Goal: Use online tool/utility: Use online tool/utility

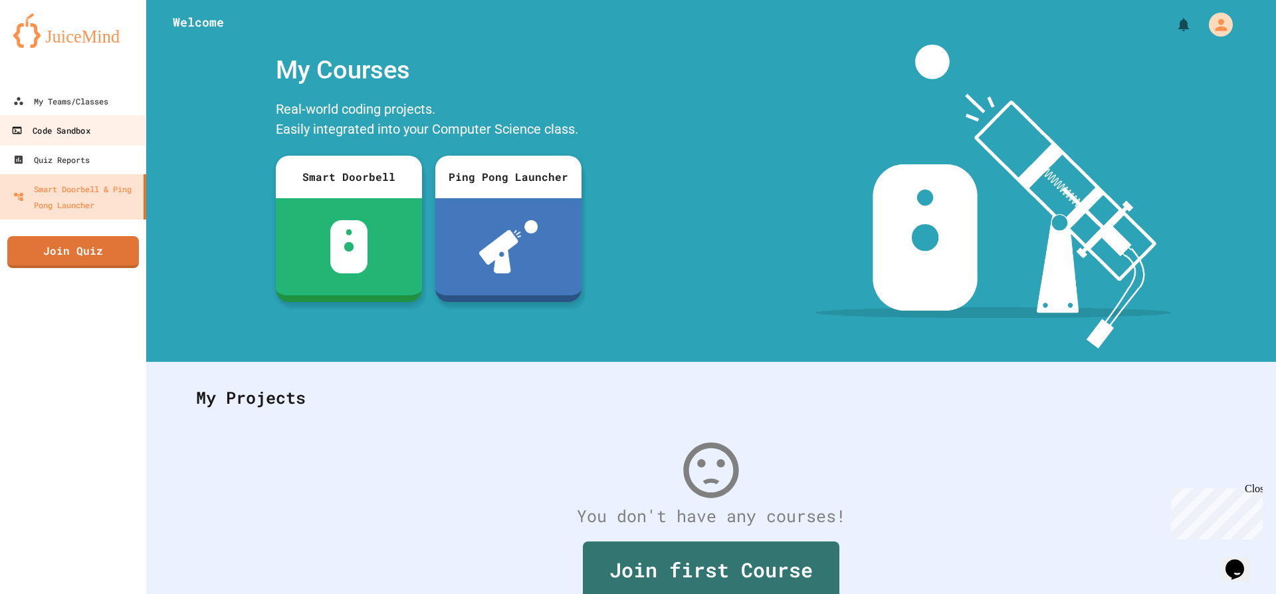
click at [48, 126] on div "Code Sandbox" at bounding box center [50, 130] width 78 height 17
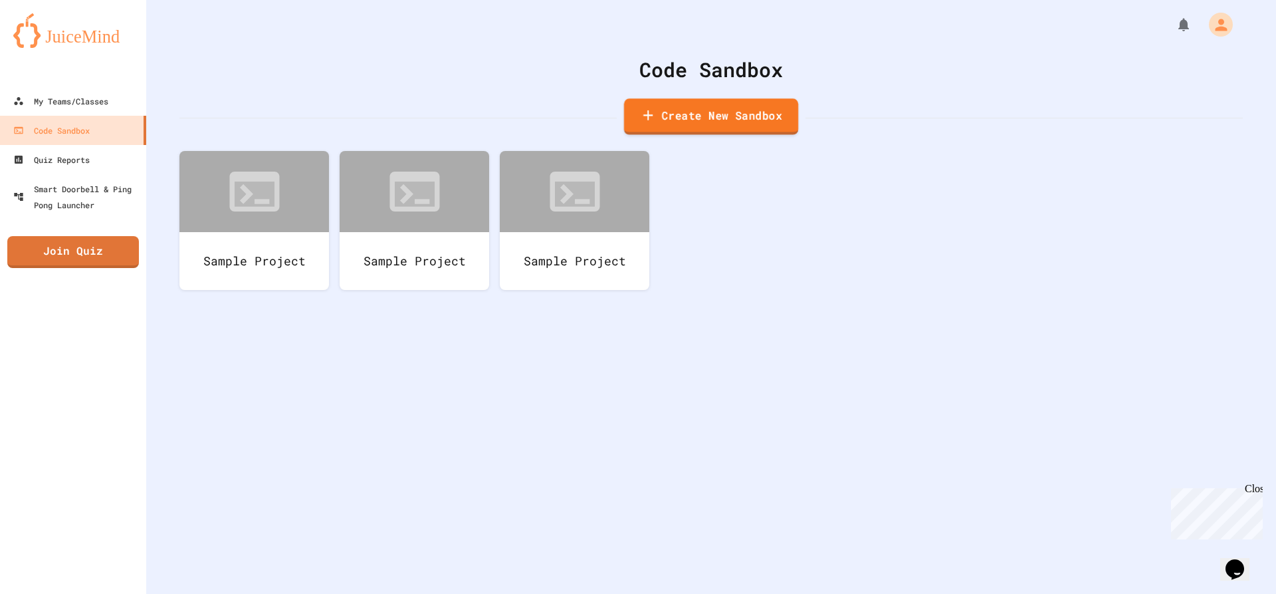
click at [666, 119] on link "Create New Sandbox" at bounding box center [711, 116] width 174 height 37
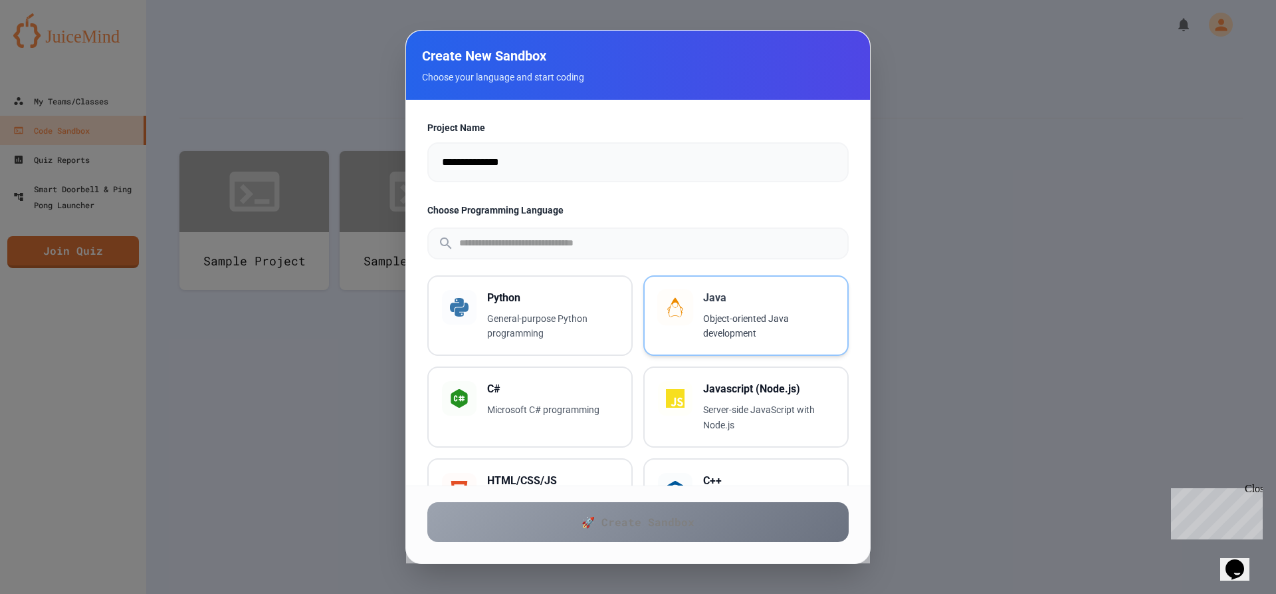
click at [794, 302] on h3 "Java" at bounding box center [768, 298] width 131 height 16
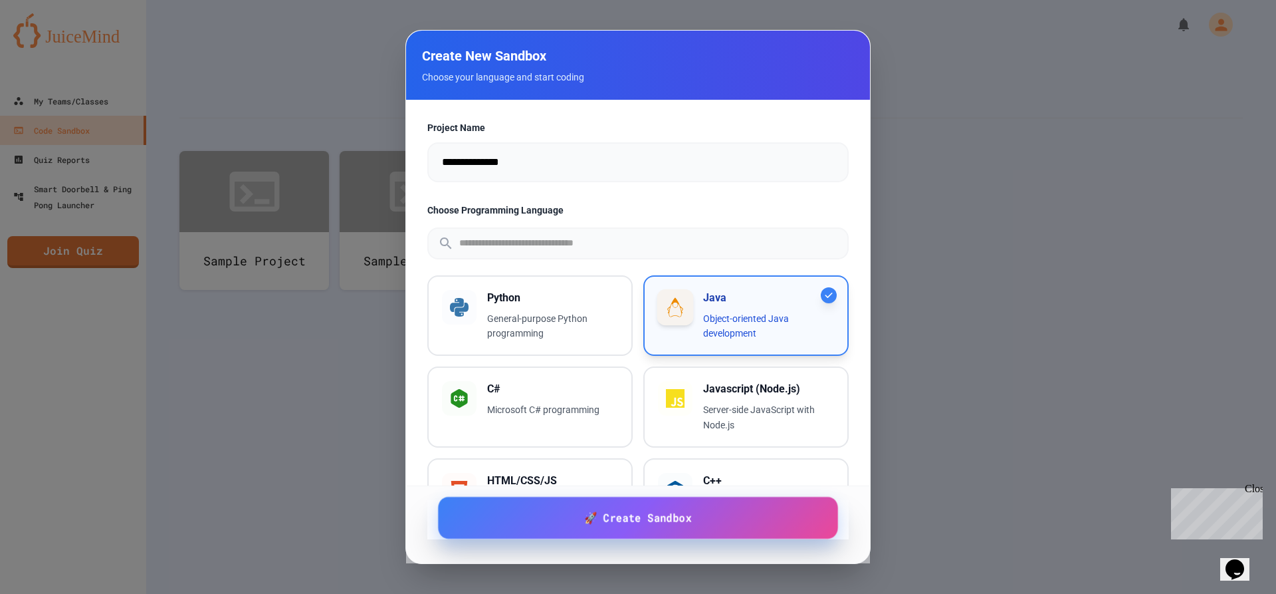
click at [626, 526] on span "🚀 Create Sandbox" at bounding box center [637, 517] width 107 height 17
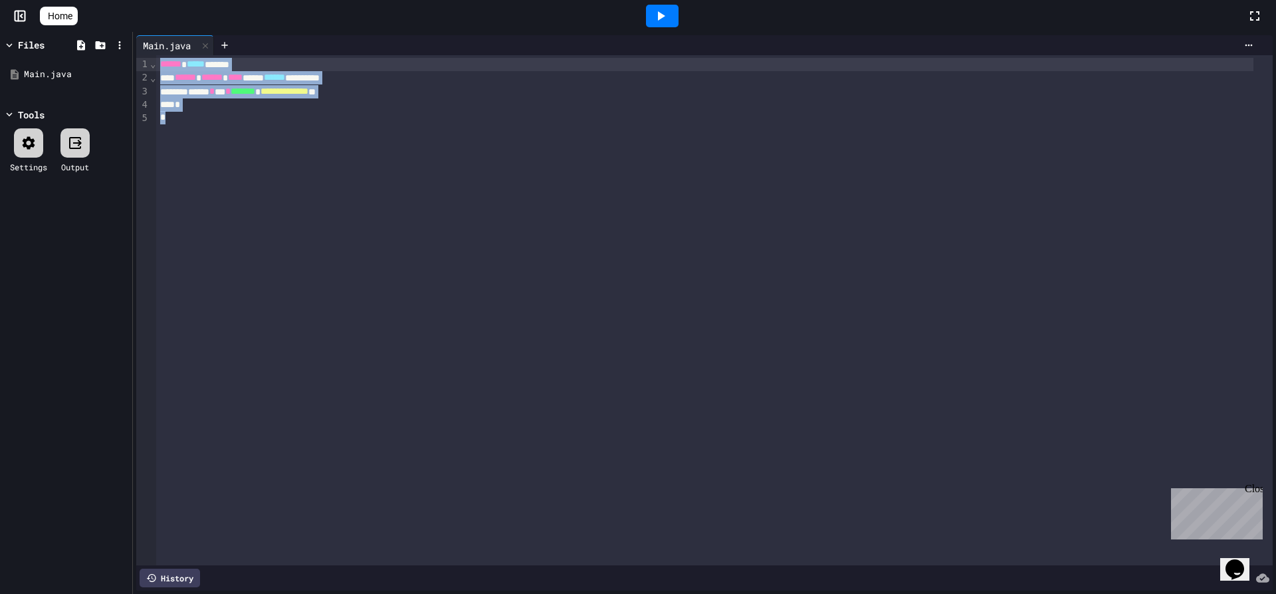
drag, startPoint x: 219, startPoint y: 116, endPoint x: 136, endPoint y: 60, distance: 101.0
click at [136, 60] on div "**********" at bounding box center [705, 313] width 1144 height 562
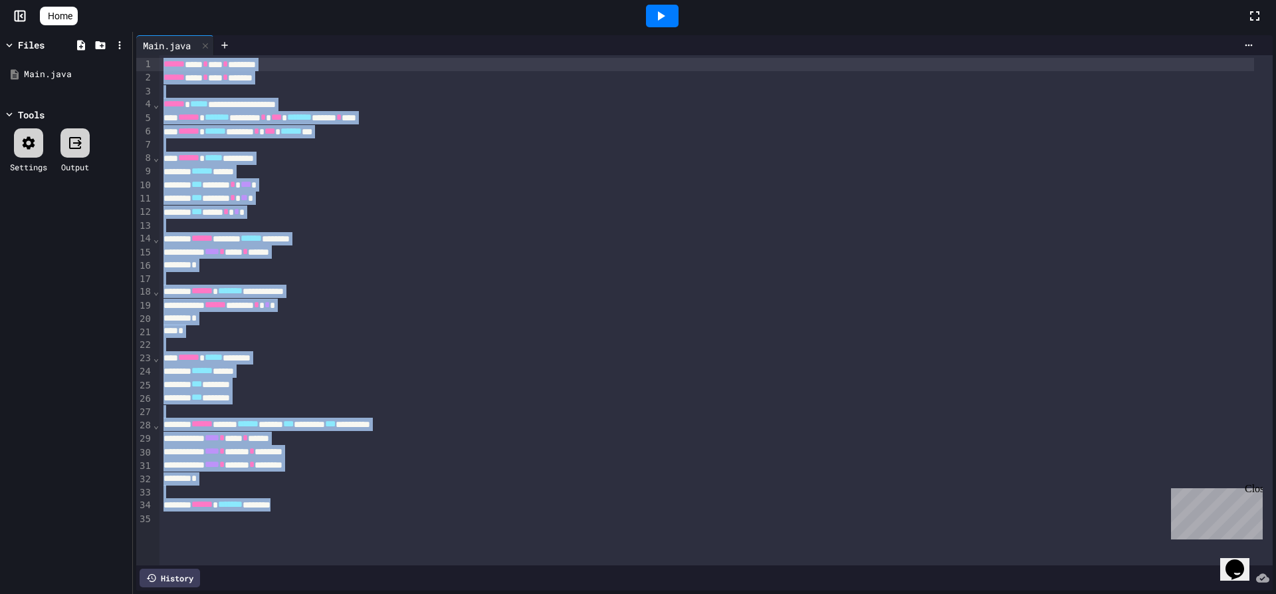
drag, startPoint x: 342, startPoint y: 507, endPoint x: 31, endPoint y: 37, distance: 563.7
click at [31, 37] on div "**********" at bounding box center [638, 313] width 1276 height 562
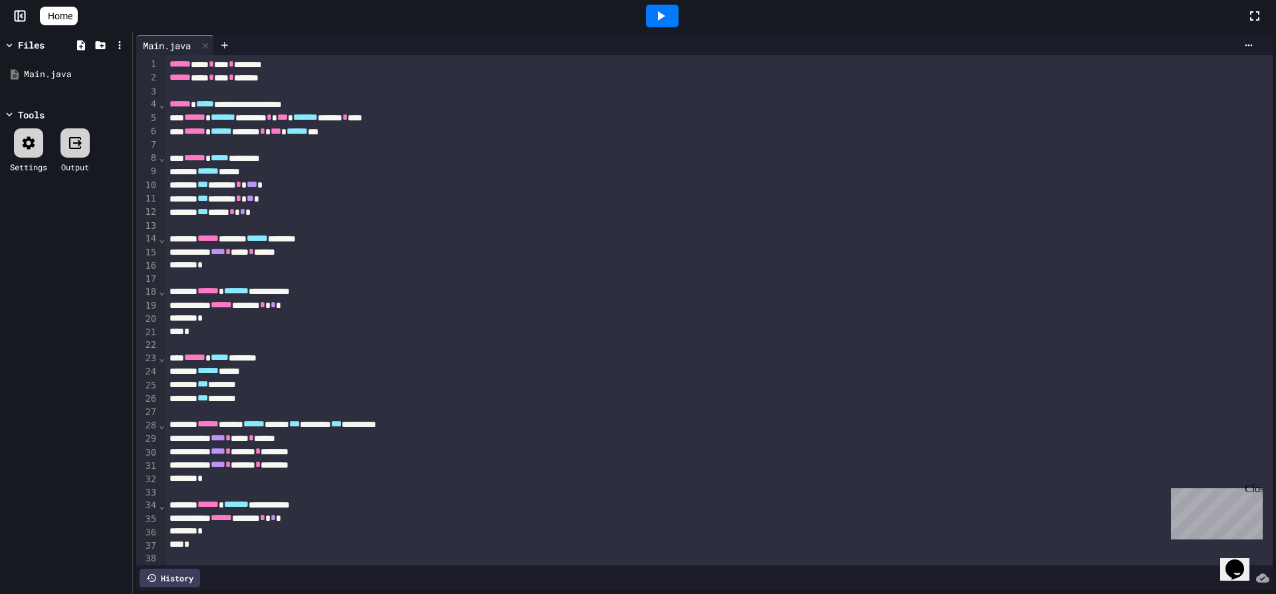
click at [668, 23] on icon at bounding box center [661, 16] width 16 height 16
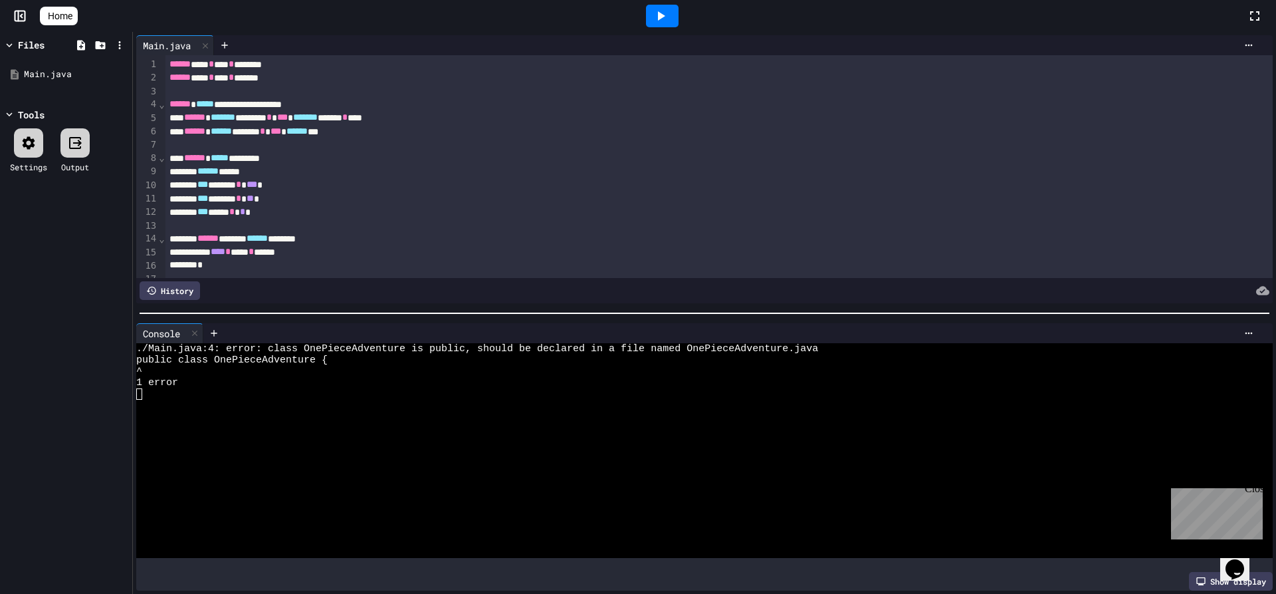
click at [1249, 487] on div "Close" at bounding box center [1253, 491] width 17 height 17
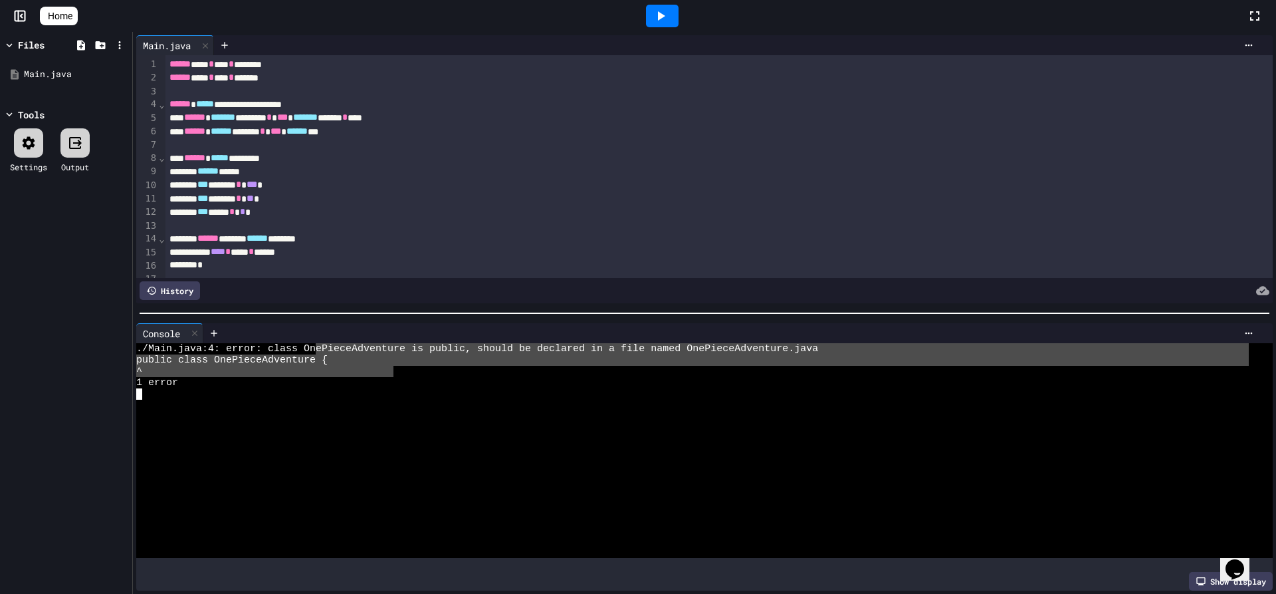
drag, startPoint x: 391, startPoint y: 361, endPoint x: 344, endPoint y: 350, distance: 47.9
click at [316, 345] on div "./Main.java:4: error: class On ePieceAdventure is public, should be declared in…" at bounding box center [692, 450] width 1113 height 215
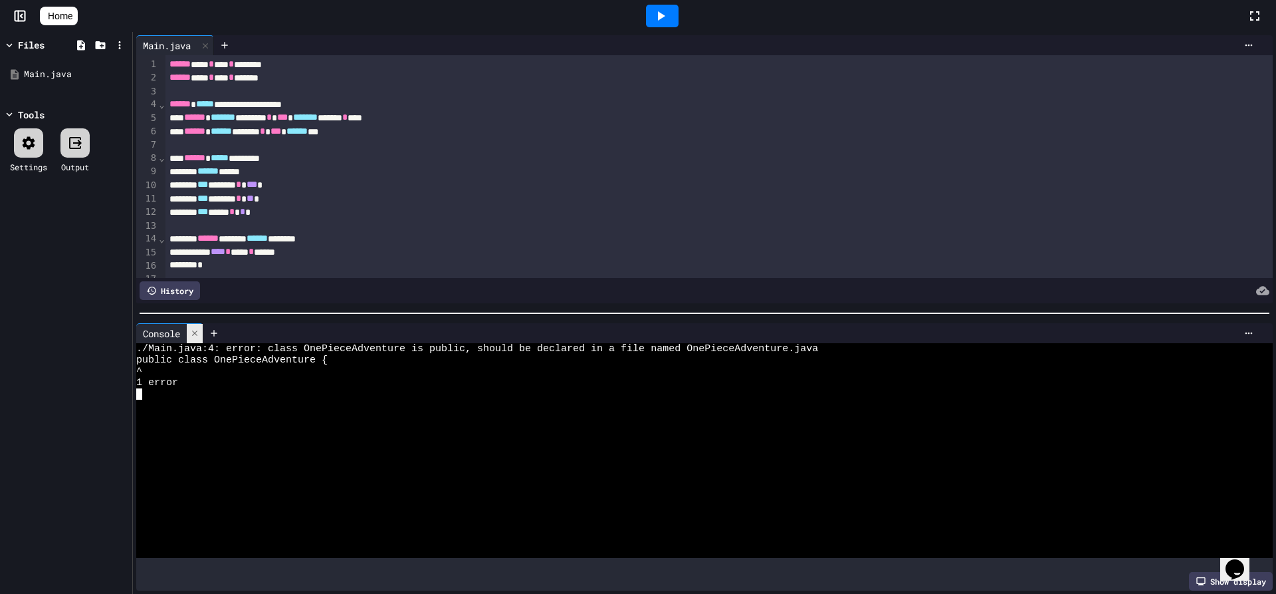
click at [196, 328] on icon at bounding box center [194, 332] width 9 height 9
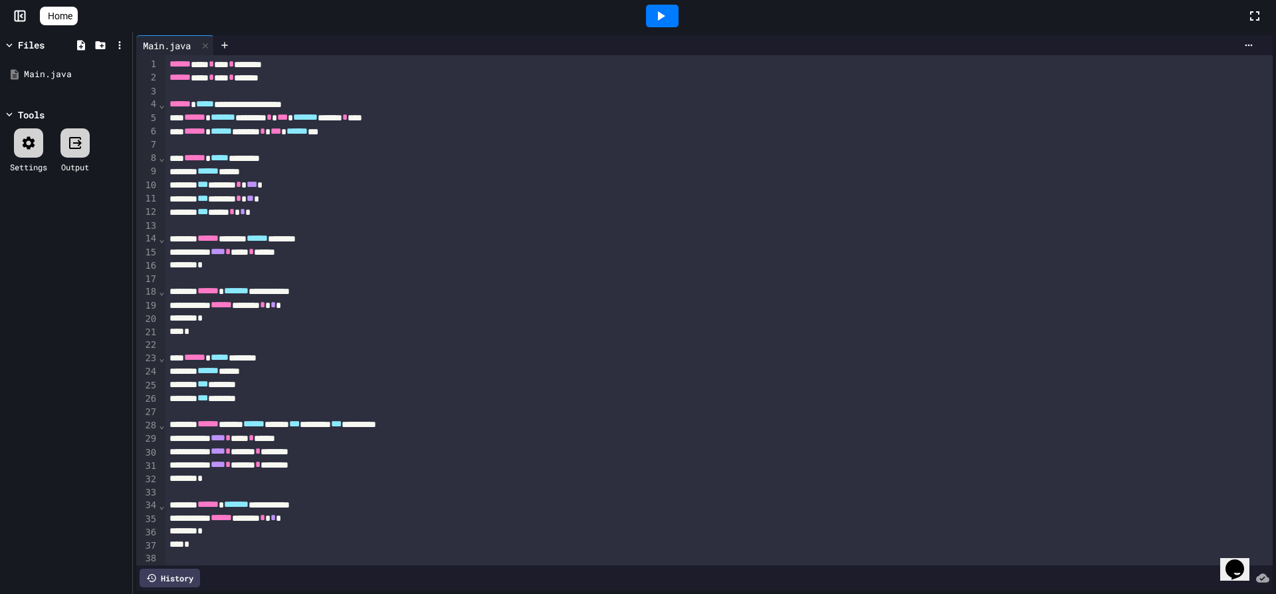
click at [662, 4] on div at bounding box center [663, 16] width 46 height 36
click at [664, 12] on icon at bounding box center [661, 16] width 16 height 16
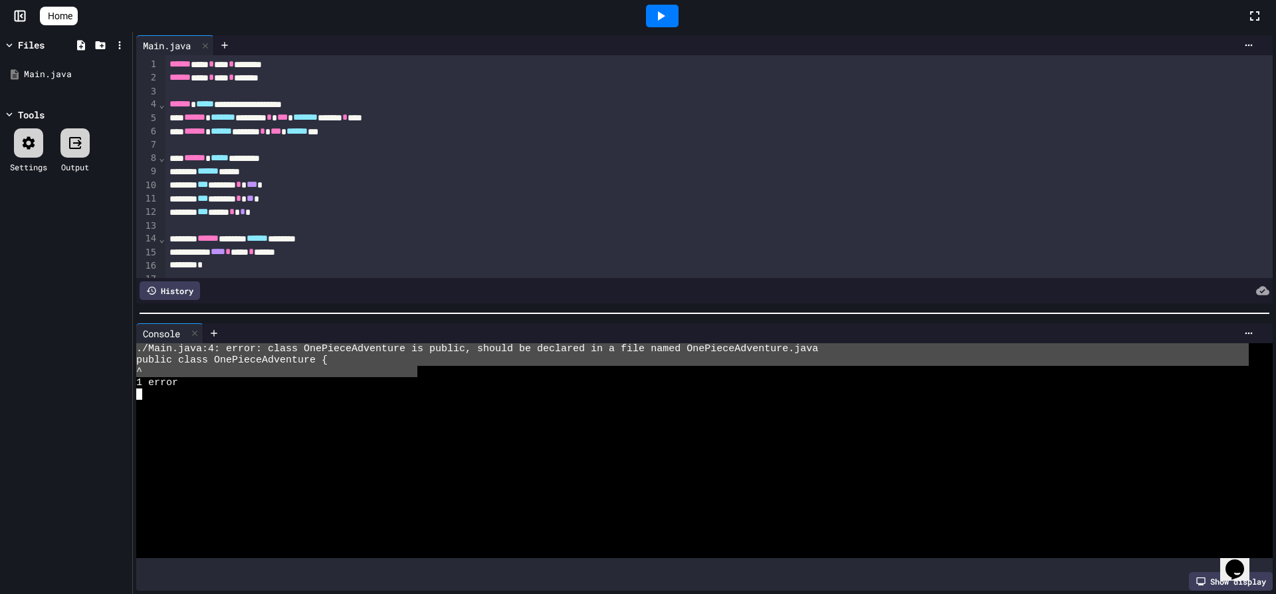
drag, startPoint x: 136, startPoint y: 346, endPoint x: 416, endPoint y: 361, distance: 279.7
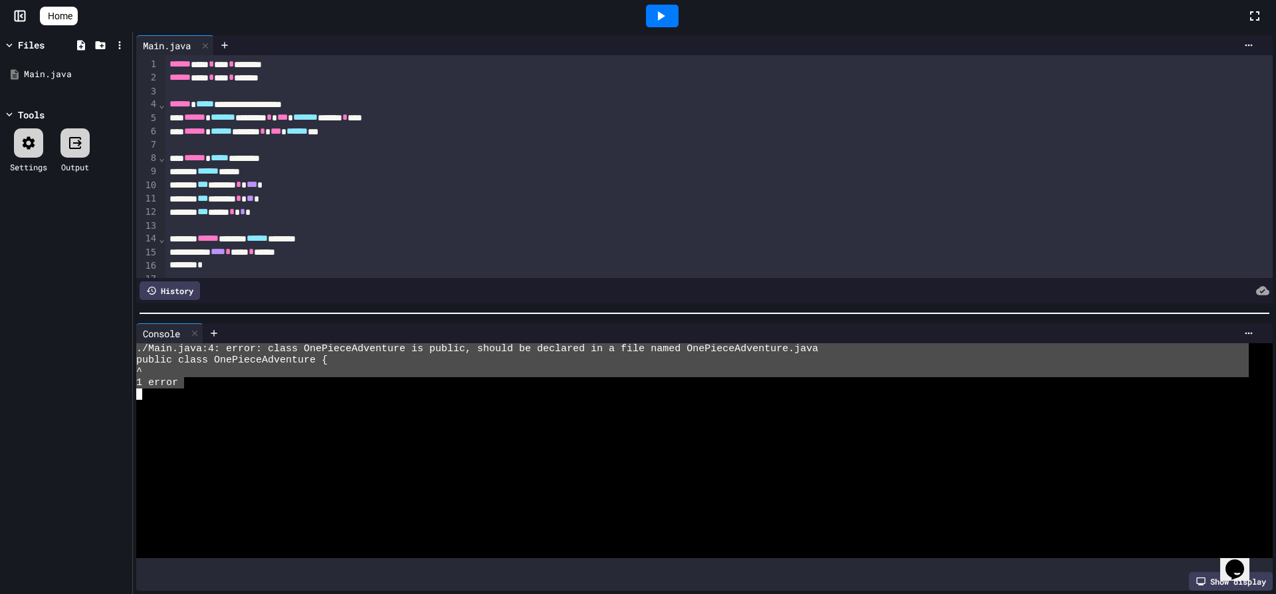
drag, startPoint x: 183, startPoint y: 374, endPoint x: 116, endPoint y: 328, distance: 81.9
click at [116, 328] on div "**********" at bounding box center [638, 313] width 1276 height 562
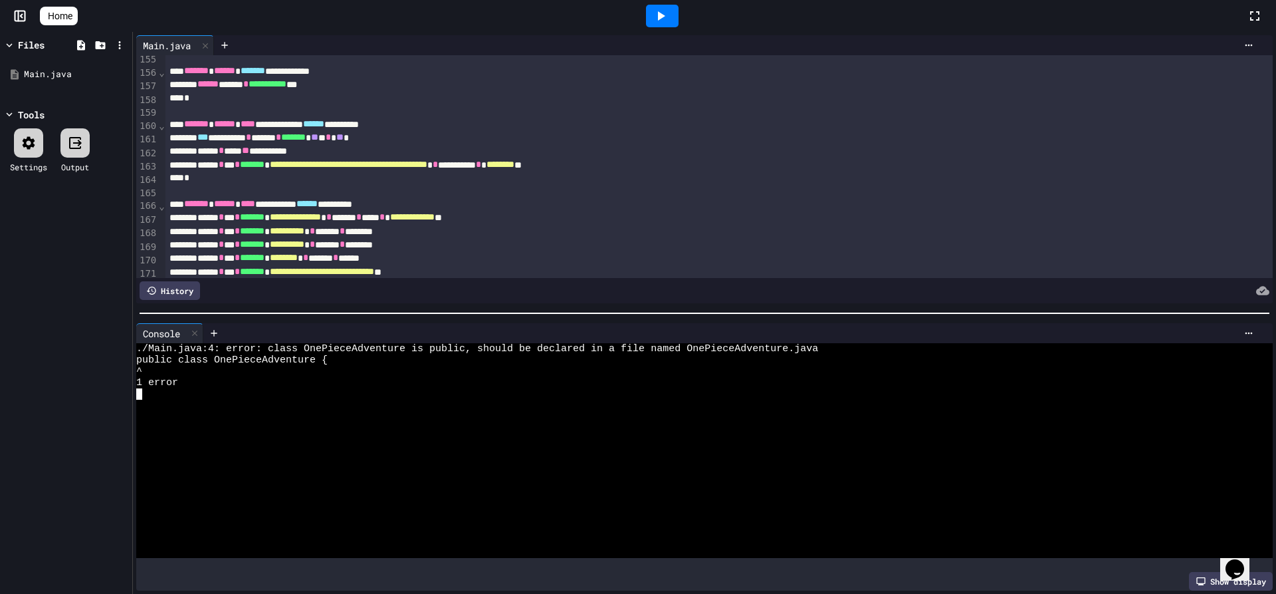
scroll to position [2138, 0]
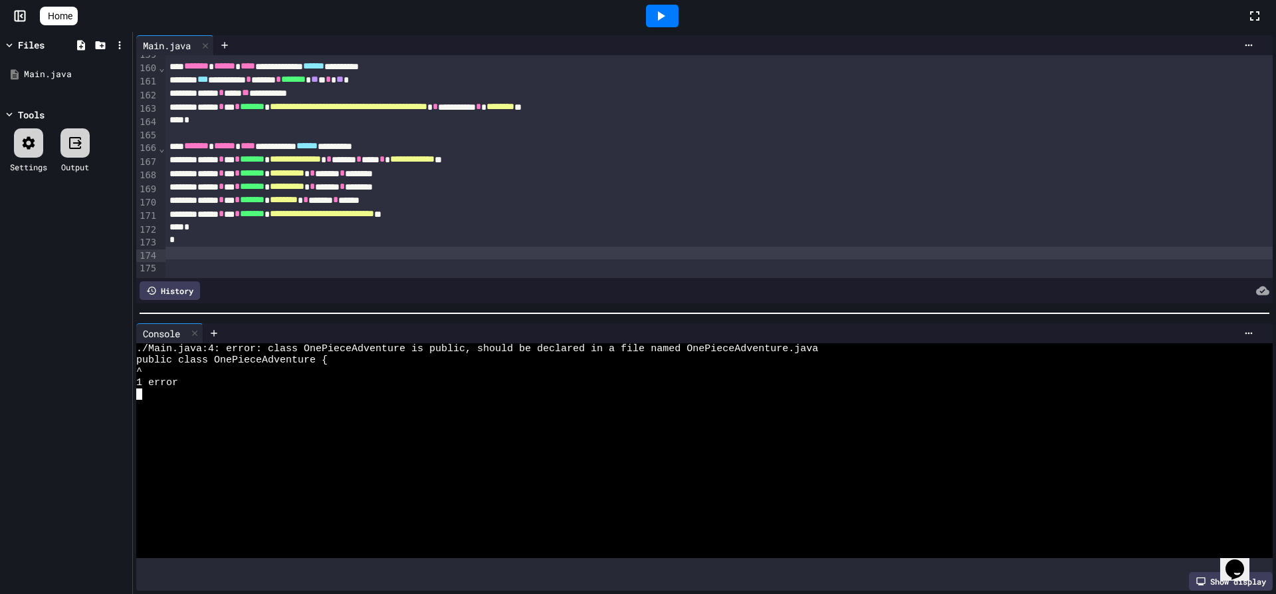
click at [505, 221] on div "*" at bounding box center [706, 227] width 1080 height 13
click at [467, 233] on div "*" at bounding box center [706, 239] width 1080 height 13
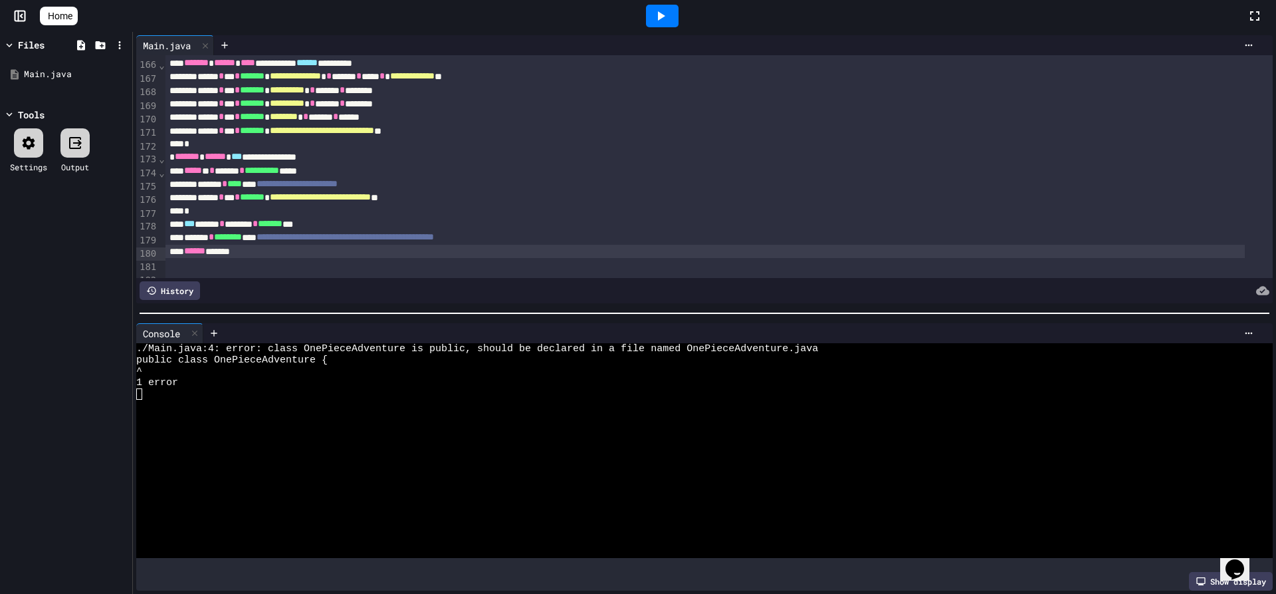
click at [666, 15] on icon at bounding box center [661, 15] width 7 height 9
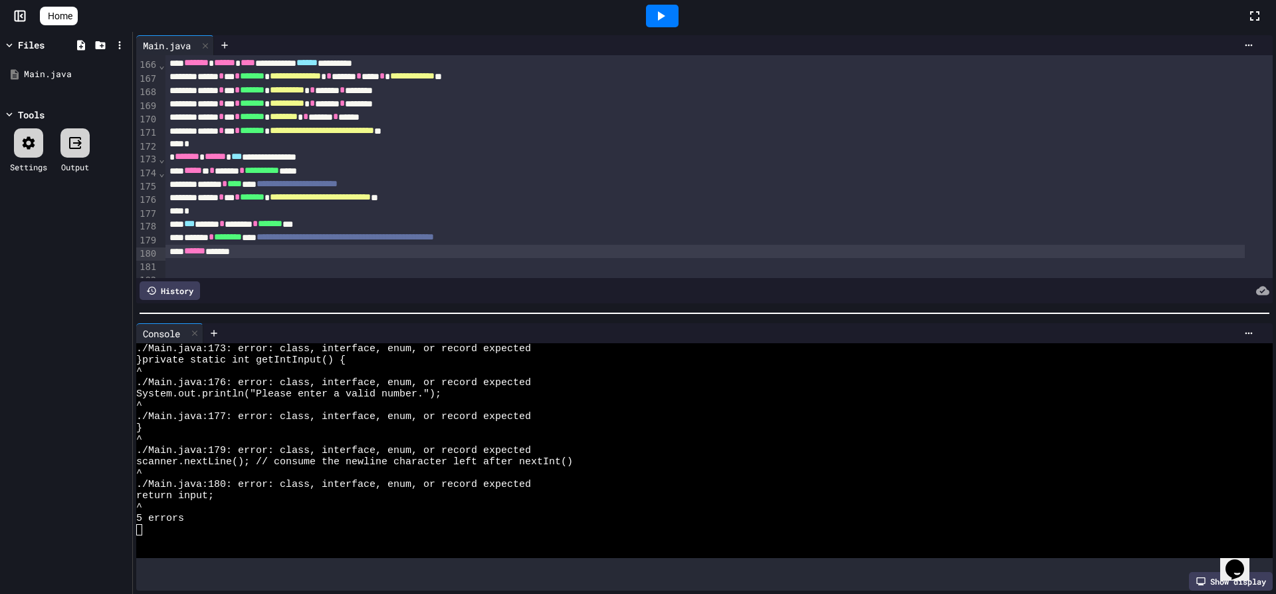
click at [1203, 572] on div "Show display" at bounding box center [1231, 581] width 84 height 19
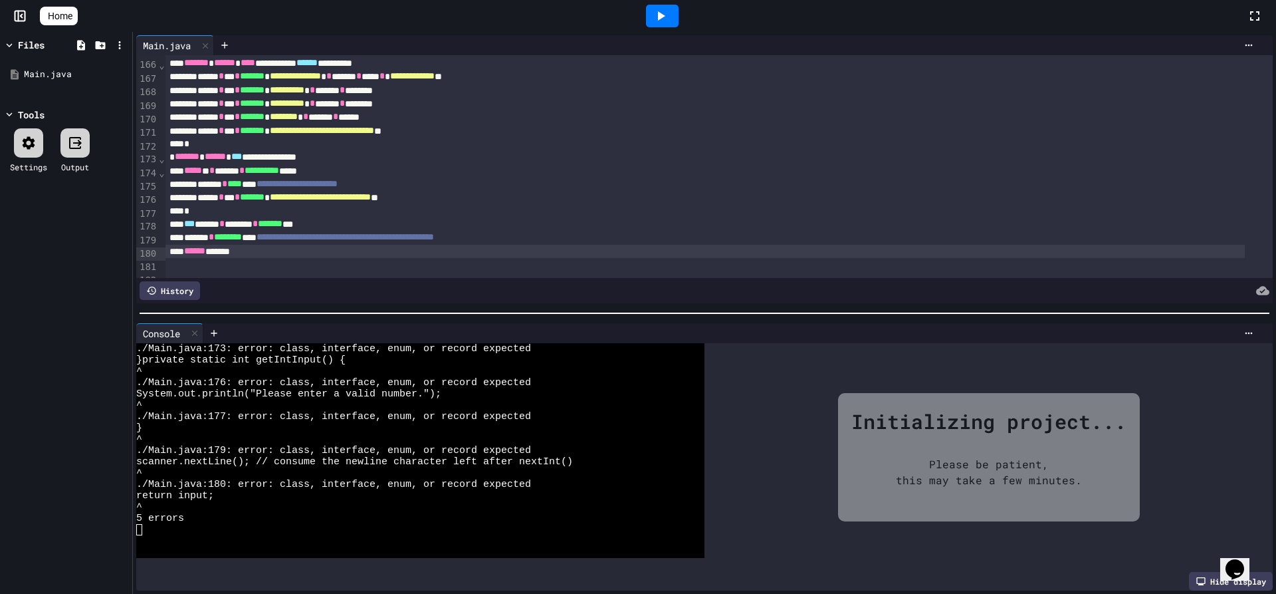
click at [1203, 572] on div "Hide display" at bounding box center [1231, 581] width 84 height 19
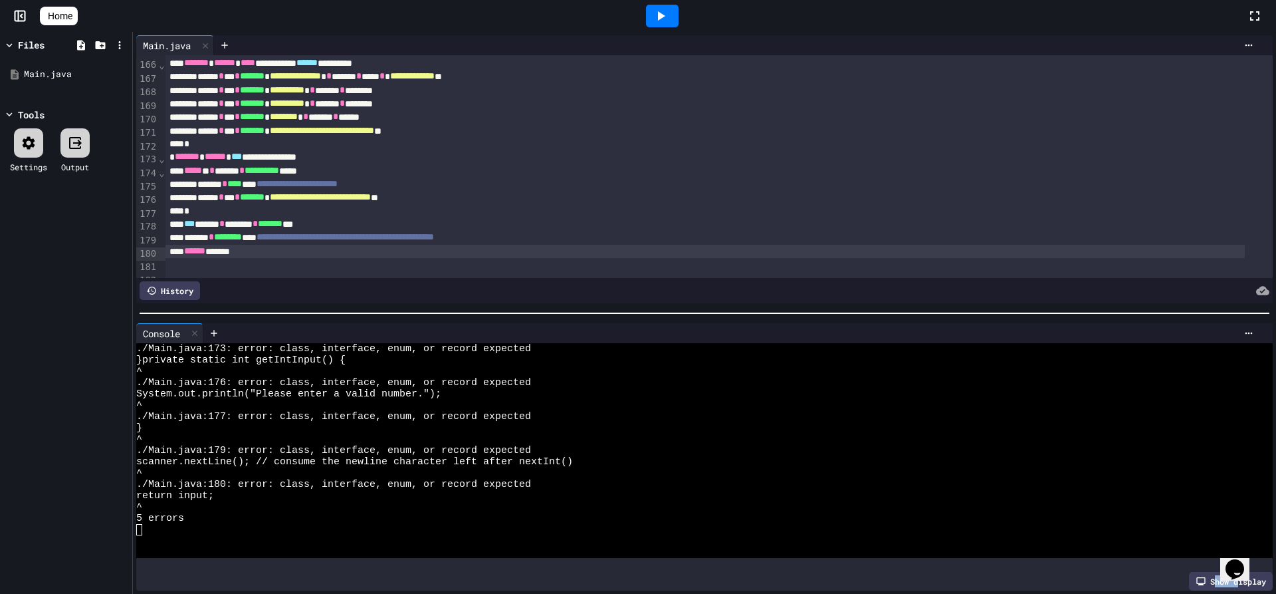
click at [1203, 572] on div "Show display" at bounding box center [1231, 581] width 84 height 19
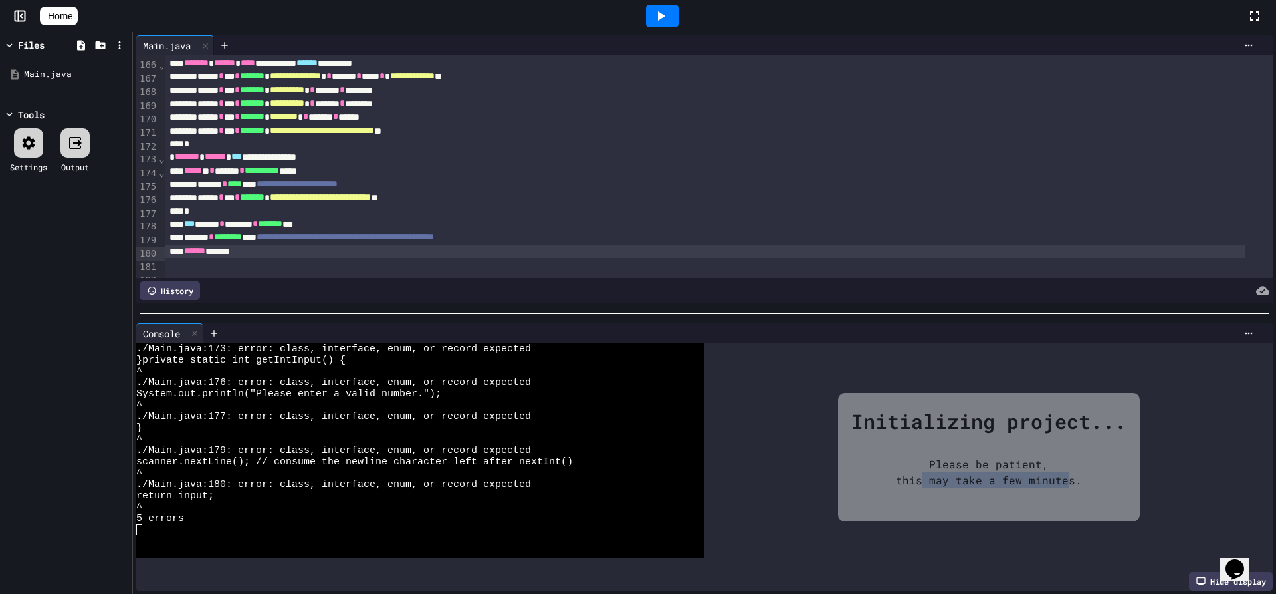
drag, startPoint x: 1056, startPoint y: 477, endPoint x: 918, endPoint y: 479, distance: 137.6
click at [918, 479] on div "Please be patient, this may take a few minutes." at bounding box center [989, 472] width 226 height 72
click at [920, 477] on div "Please be patient, this may take a few minutes." at bounding box center [989, 472] width 226 height 72
drag, startPoint x: 1249, startPoint y: 562, endPoint x: 1220, endPoint y: 464, distance: 101.8
click at [1221, 541] on html "Opens Chat This icon Opens the chat window." at bounding box center [1242, 561] width 43 height 40
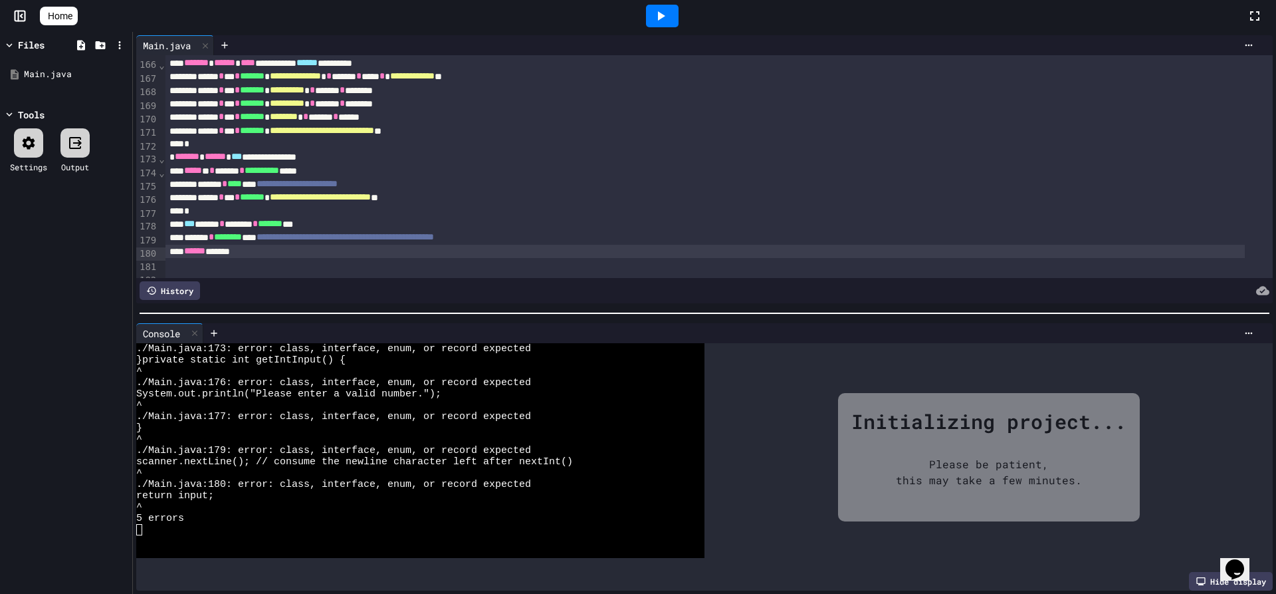
drag, startPoint x: 671, startPoint y: 336, endPoint x: 789, endPoint y: 339, distance: 117.7
click at [485, 339] on div "Console WWWWWWWWWWWWWWWWWWWWWWWWWWWWWWWW ./Main.java:173: error: class, interfa…" at bounding box center [704, 457] width 1137 height 268
drag, startPoint x: 983, startPoint y: 394, endPoint x: 933, endPoint y: 495, distance: 113.6
click at [933, 495] on div "Initializing project... Please be patient, this may take a few minutes." at bounding box center [989, 457] width 302 height 128
drag, startPoint x: 1198, startPoint y: 318, endPoint x: 1215, endPoint y: 316, distance: 16.7
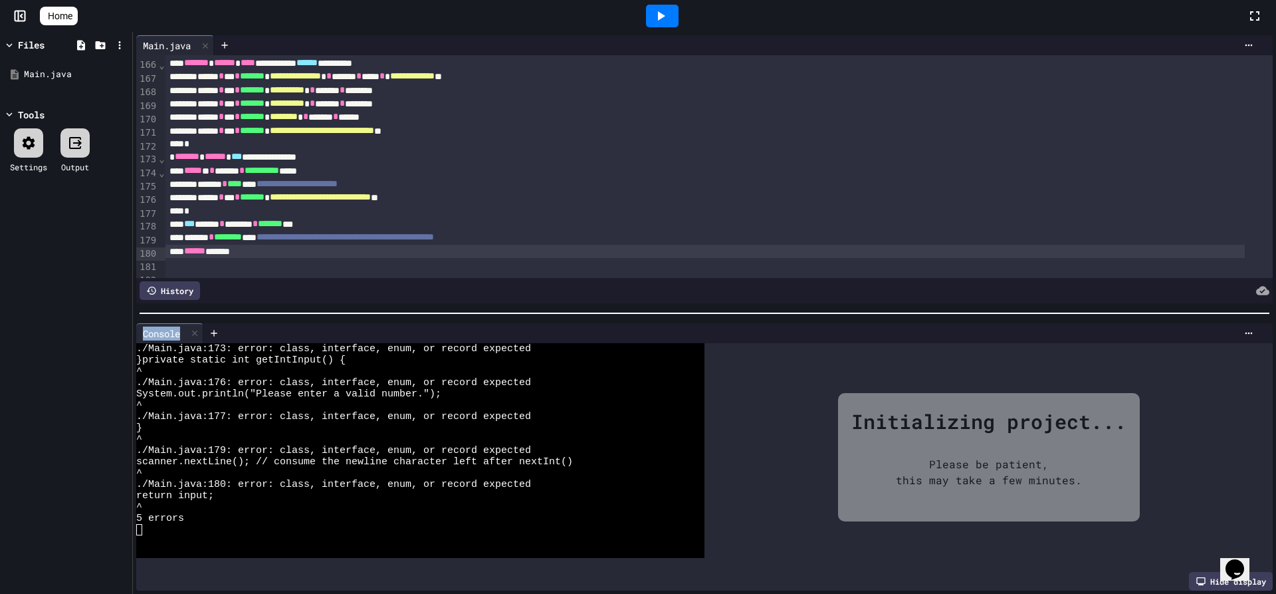
click at [1209, 319] on div "**********" at bounding box center [705, 313] width 1144 height 562
drag, startPoint x: 1175, startPoint y: 359, endPoint x: 928, endPoint y: 509, distance: 289.0
click at [928, 509] on div "Initializing project... Please be patient, this may take a few minutes." at bounding box center [989, 457] width 568 height 229
click at [928, 509] on div "Initializing project... Please be patient, this may take a few minutes." at bounding box center [989, 457] width 302 height 128
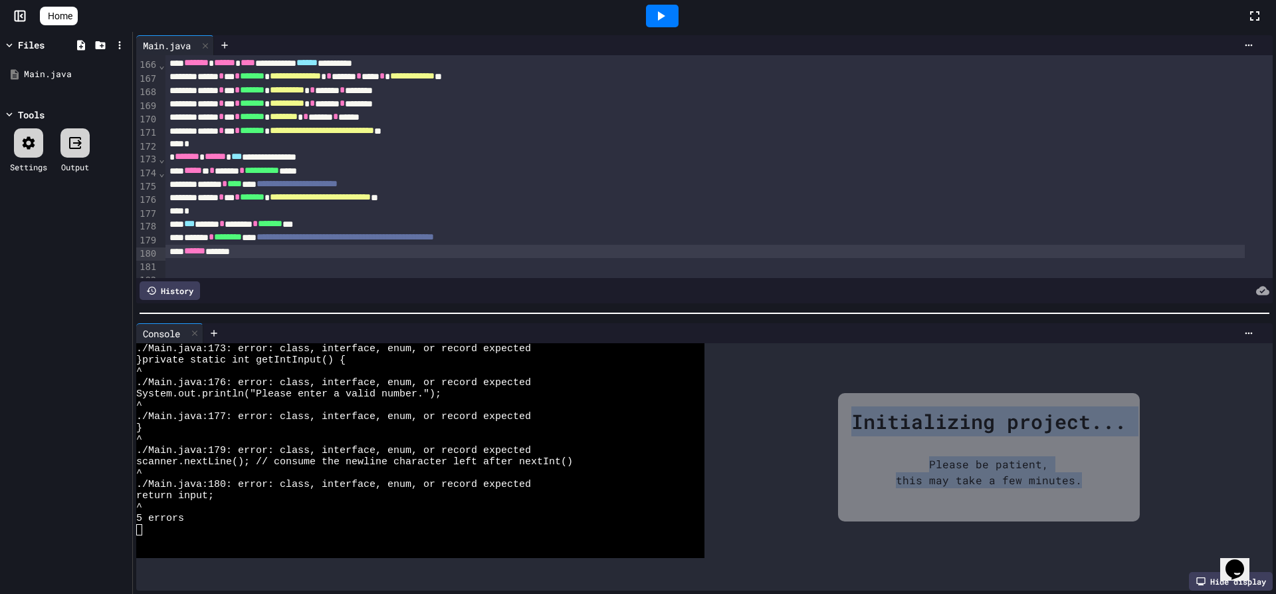
drag, startPoint x: 766, startPoint y: 409, endPoint x: 1088, endPoint y: 487, distance: 331.1
click at [1088, 487] on div "Initializing project... Please be patient, this may take a few minutes." at bounding box center [989, 457] width 568 height 229
click at [1088, 487] on div "Please be patient, this may take a few minutes." at bounding box center [989, 472] width 226 height 72
drag, startPoint x: 1080, startPoint y: 488, endPoint x: 751, endPoint y: 412, distance: 337.7
click at [754, 413] on div "Initializing project... Please be patient, this may take a few minutes." at bounding box center [989, 457] width 568 height 229
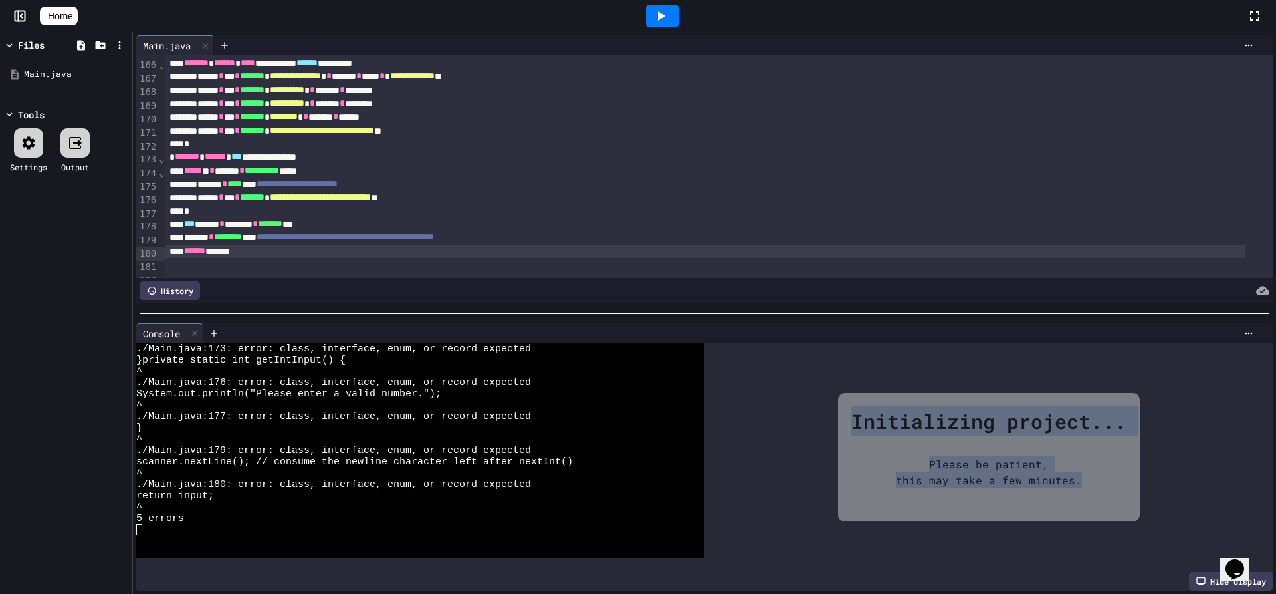
drag, startPoint x: 751, startPoint y: 412, endPoint x: 460, endPoint y: 280, distance: 319.8
click at [749, 412] on div "Initializing project... Please be patient, this may take a few minutes." at bounding box center [989, 457] width 568 height 229
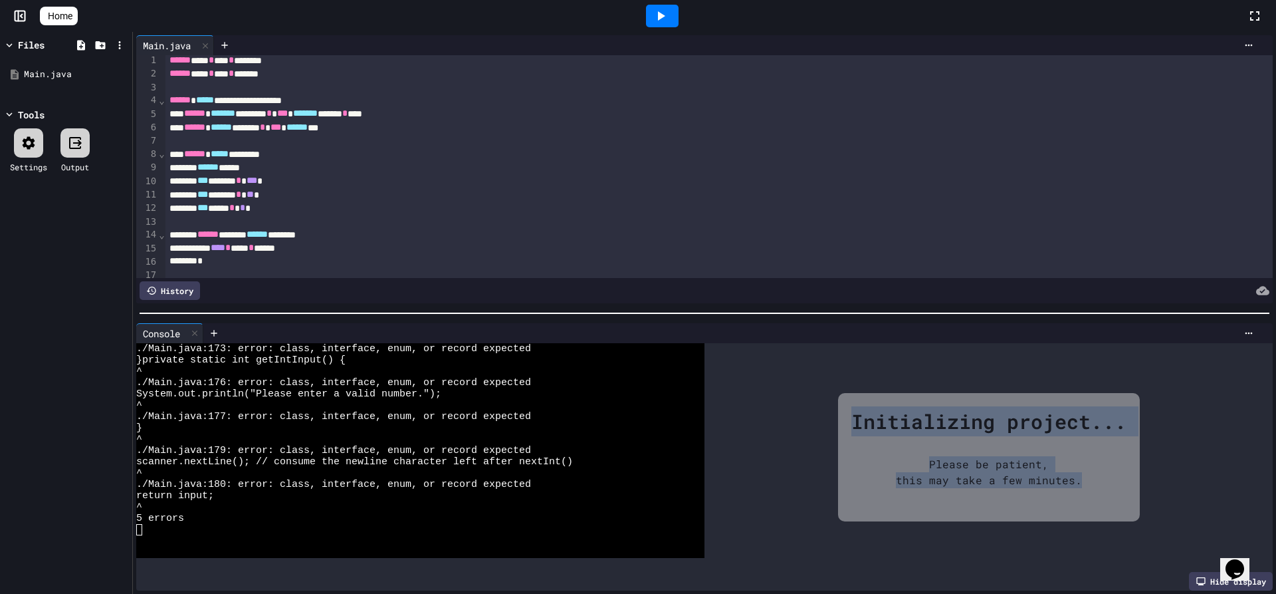
scroll to position [0, 0]
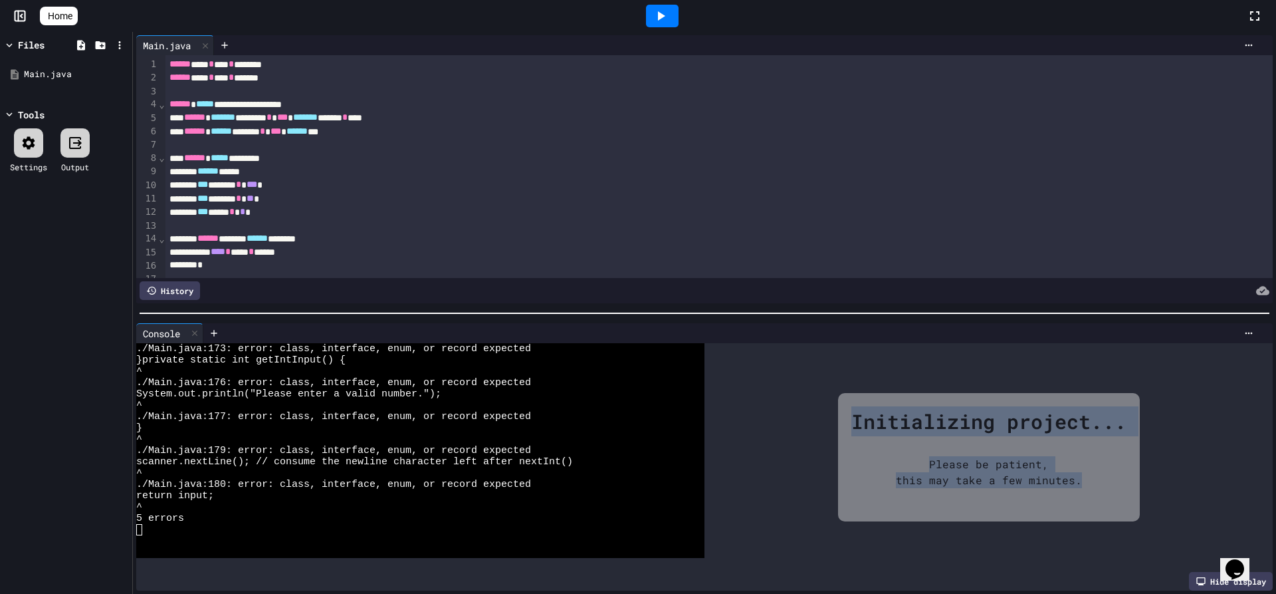
click at [1098, 471] on div "Initializing project... Please be patient, this may take a few minutes." at bounding box center [989, 457] width 302 height 128
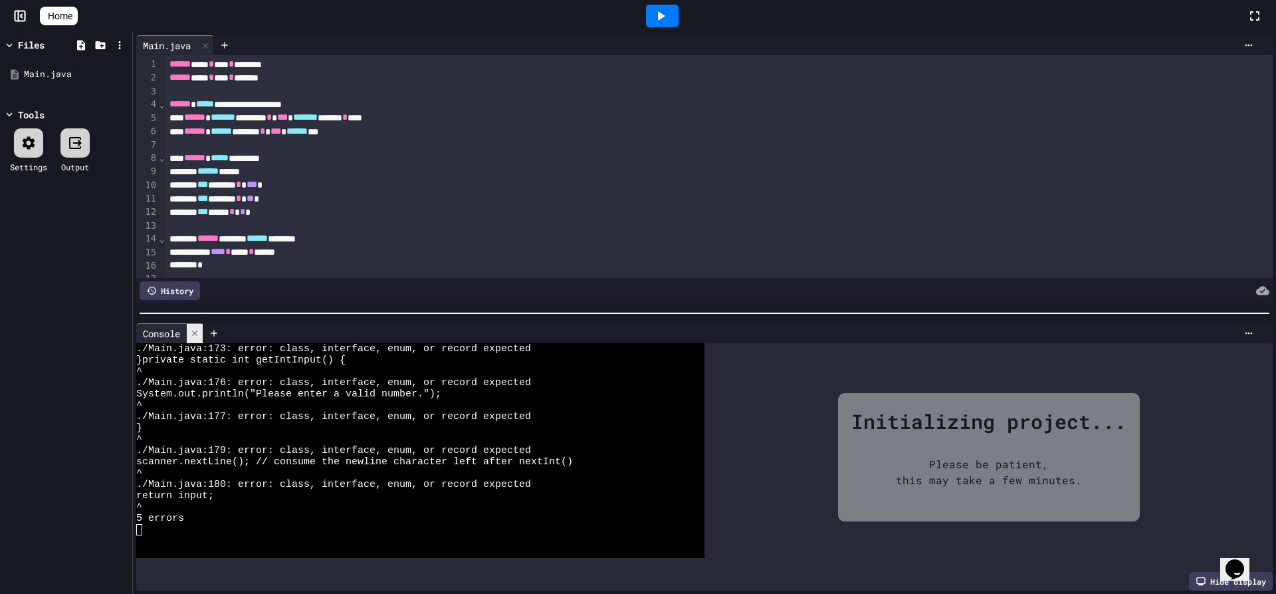
click at [197, 331] on icon at bounding box center [194, 332] width 9 height 9
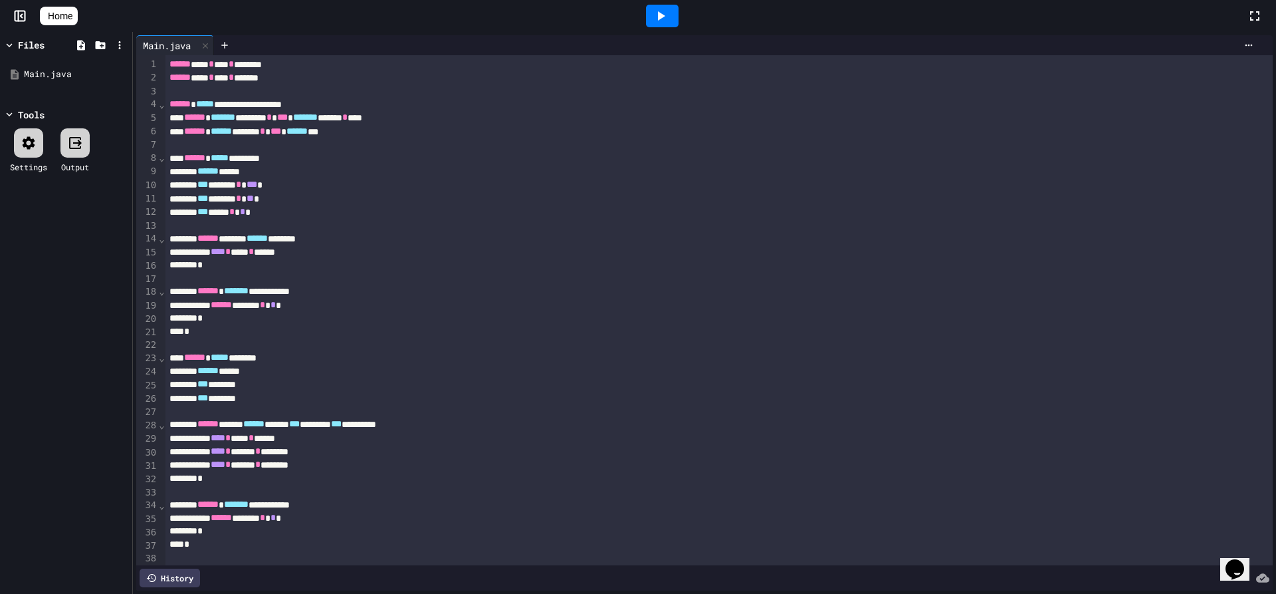
click at [679, 20] on div at bounding box center [662, 16] width 33 height 23
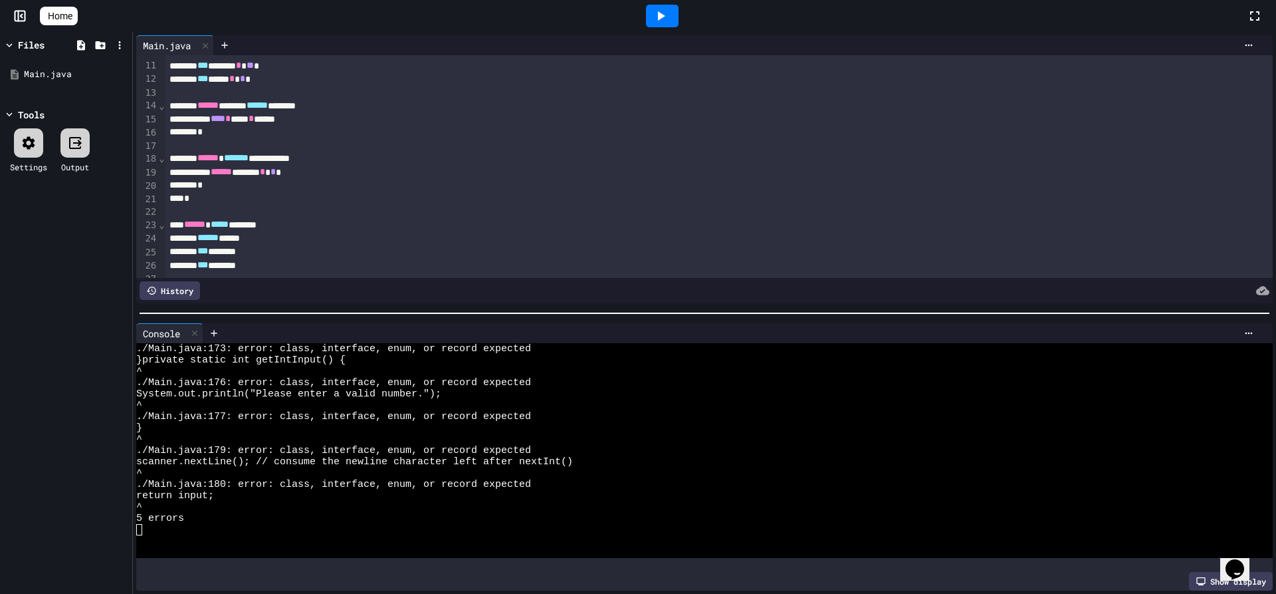
scroll to position [66, 0]
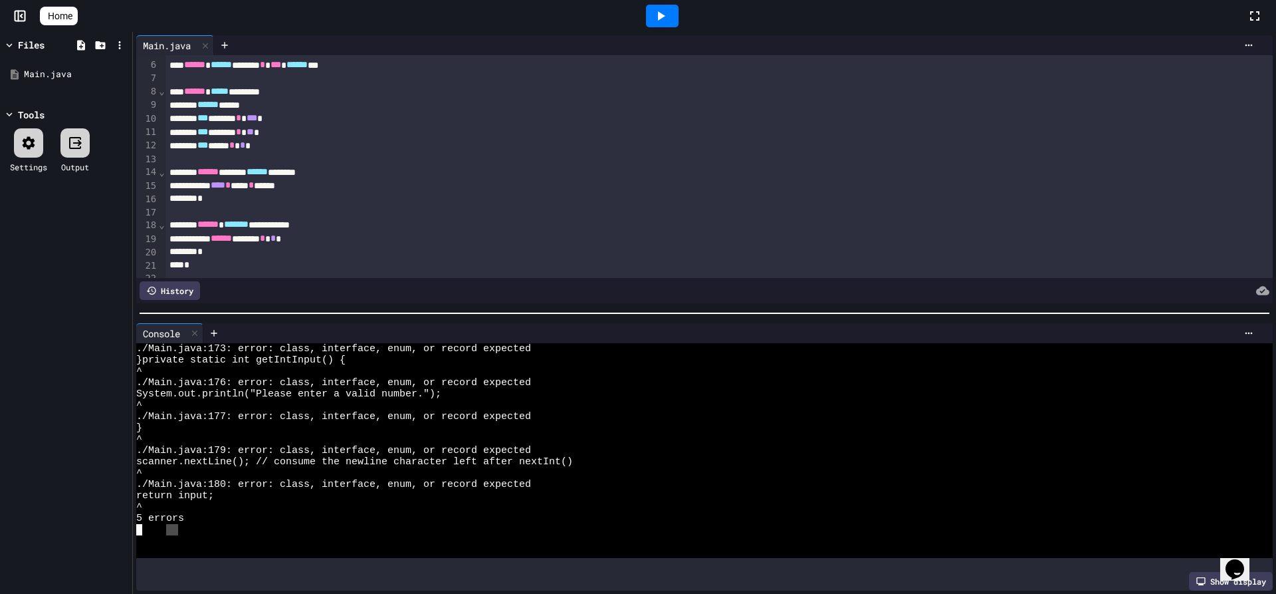
drag, startPoint x: 177, startPoint y: 520, endPoint x: 158, endPoint y: 521, distance: 19.3
click at [158, 524] on div at bounding box center [692, 529] width 1113 height 11
drag, startPoint x: 136, startPoint y: 523, endPoint x: 379, endPoint y: 512, distance: 242.9
click at [136, 523] on div "Console WWWWWWWWWWWWWWWWWWWWWWWWWWWWWWWW ./Main.java:173: error: class, interfa…" at bounding box center [705, 457] width 1144 height 275
click at [1189, 572] on div "Show display" at bounding box center [1231, 581] width 84 height 19
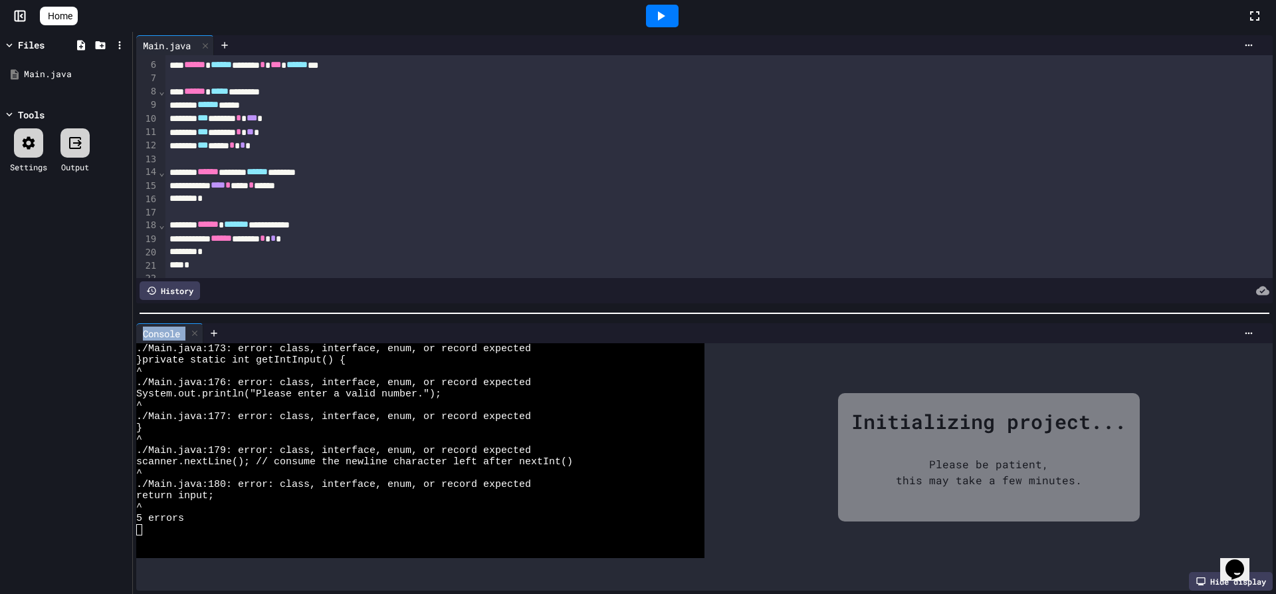
drag, startPoint x: 701, startPoint y: 338, endPoint x: 447, endPoint y: 301, distance: 257.2
click at [447, 301] on div "**********" at bounding box center [705, 313] width 1144 height 562
click at [1246, 333] on div at bounding box center [731, 333] width 1056 height 20
click at [1244, 328] on icon at bounding box center [1249, 333] width 11 height 11
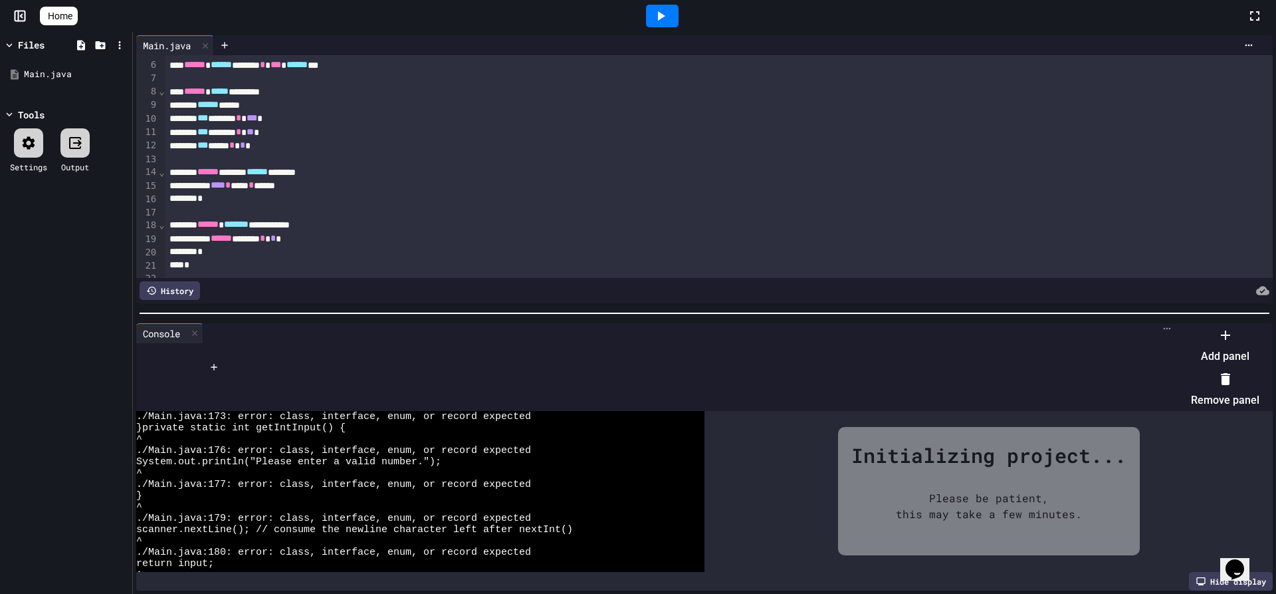
click at [1242, 324] on div at bounding box center [1219, 324] width 82 height 0
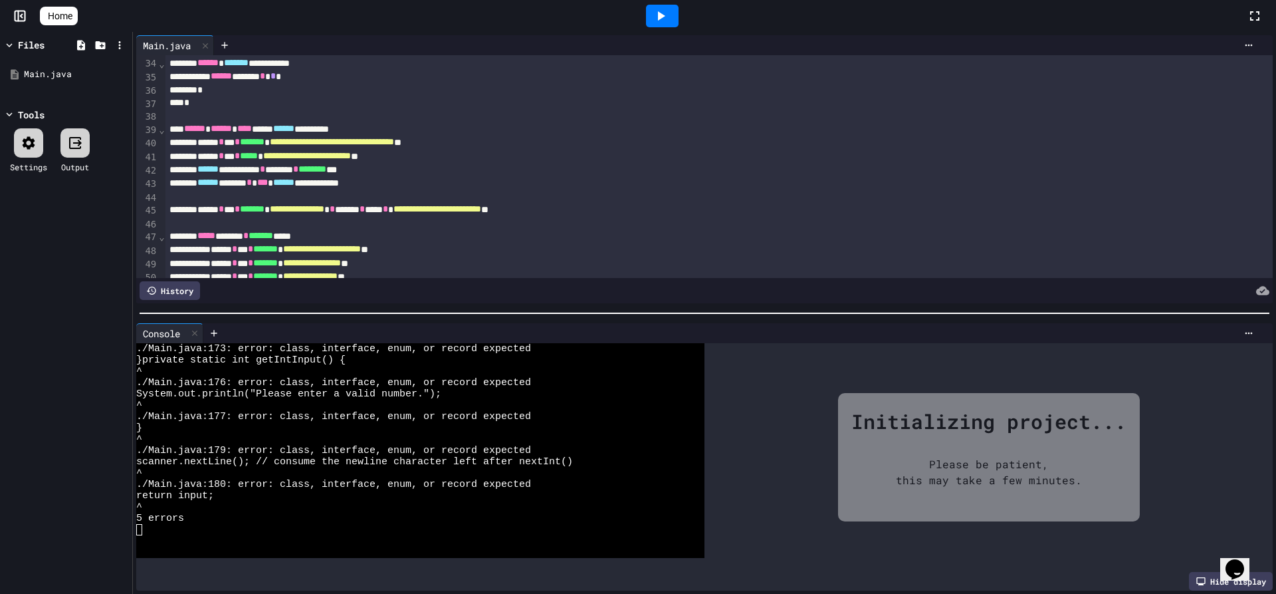
scroll to position [465, 0]
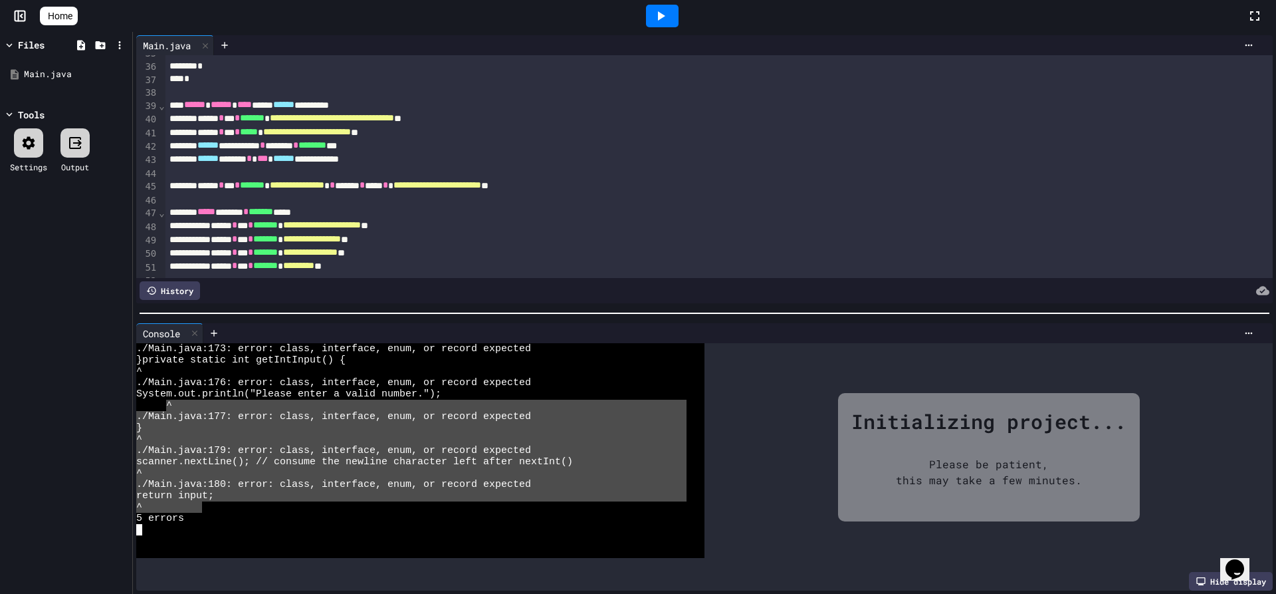
drag, startPoint x: 201, startPoint y: 507, endPoint x: 145, endPoint y: 446, distance: 83.3
click at [168, 404] on div "./Main.java:173: error: class, interface, enum, or record expected }private sta…" at bounding box center [411, 450] width 550 height 215
click at [241, 552] on div "WWWWWWWWWWWWWWWWWWWWWWWWWWWWWWWW ./Main.java:173: error: class, interface, enum…" at bounding box center [420, 457] width 568 height 229
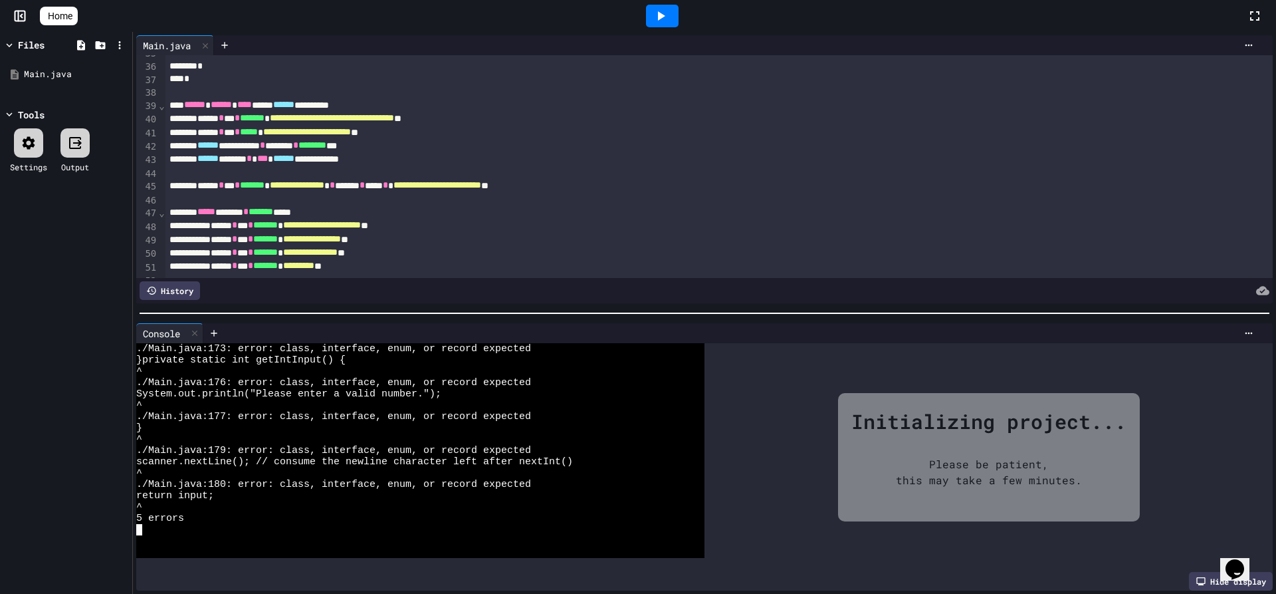
click at [246, 529] on div at bounding box center [411, 529] width 550 height 11
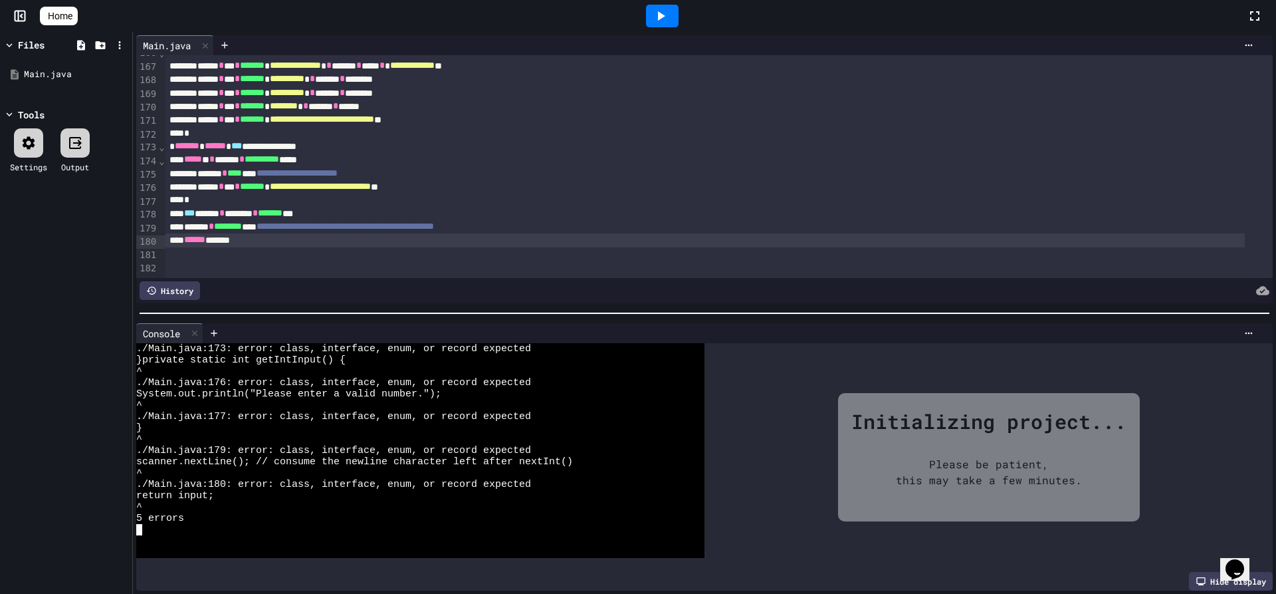
scroll to position [2233, 0]
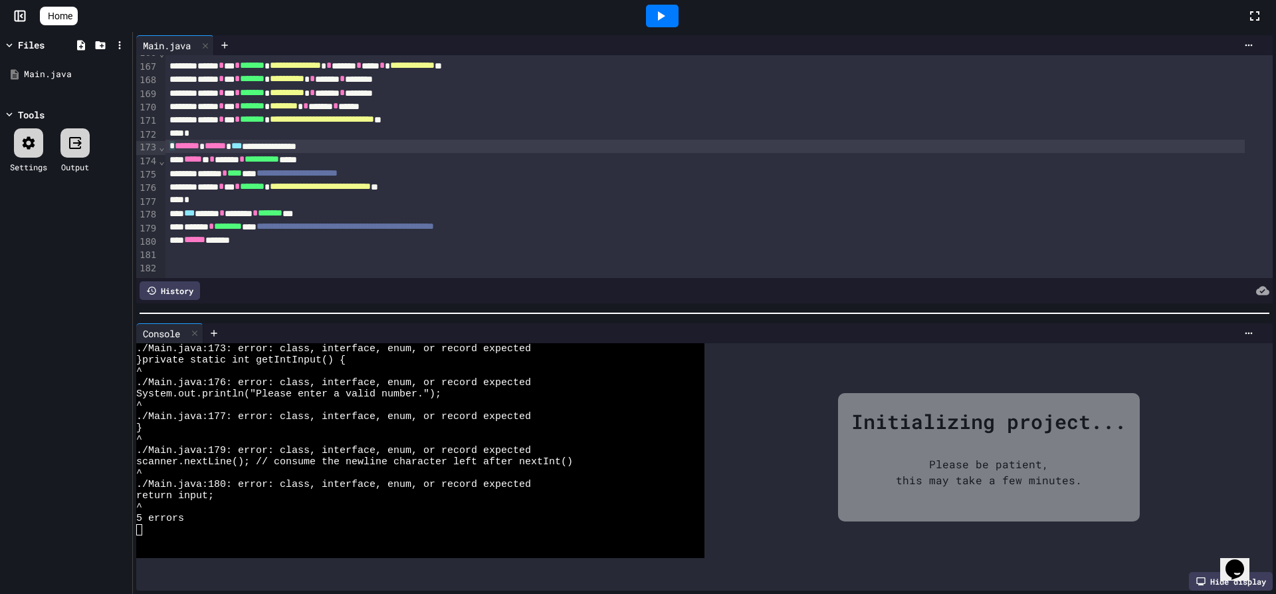
click at [175, 141] on span "*******" at bounding box center [187, 145] width 25 height 9
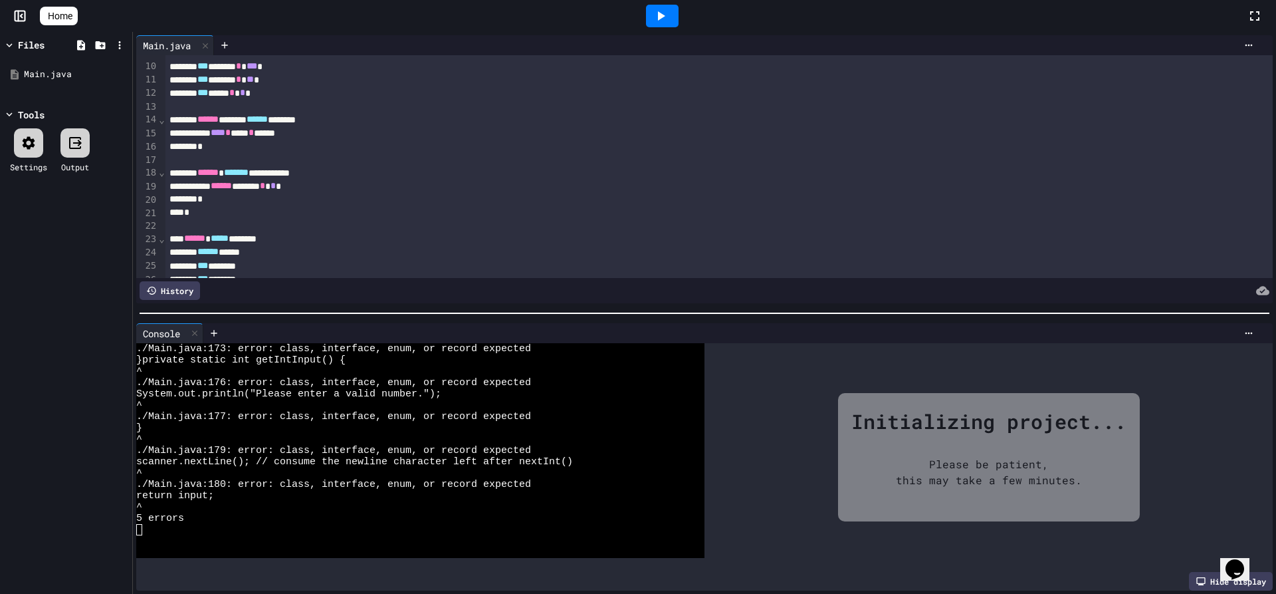
scroll to position [39, 0]
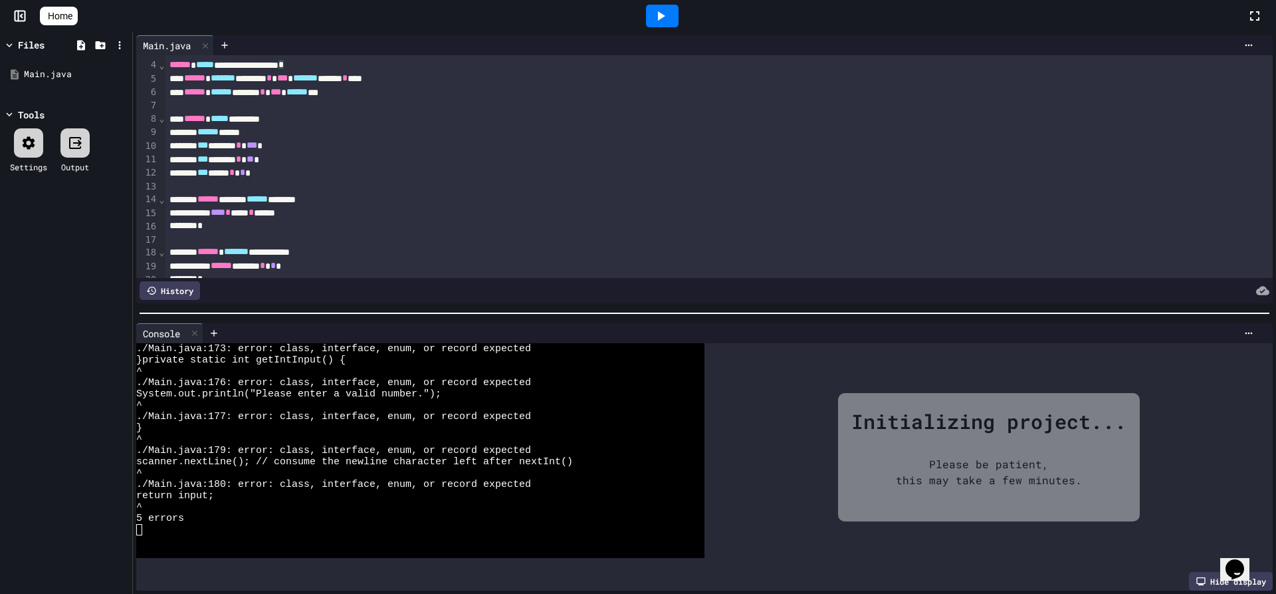
click at [284, 64] on span "*" at bounding box center [281, 64] width 5 height 9
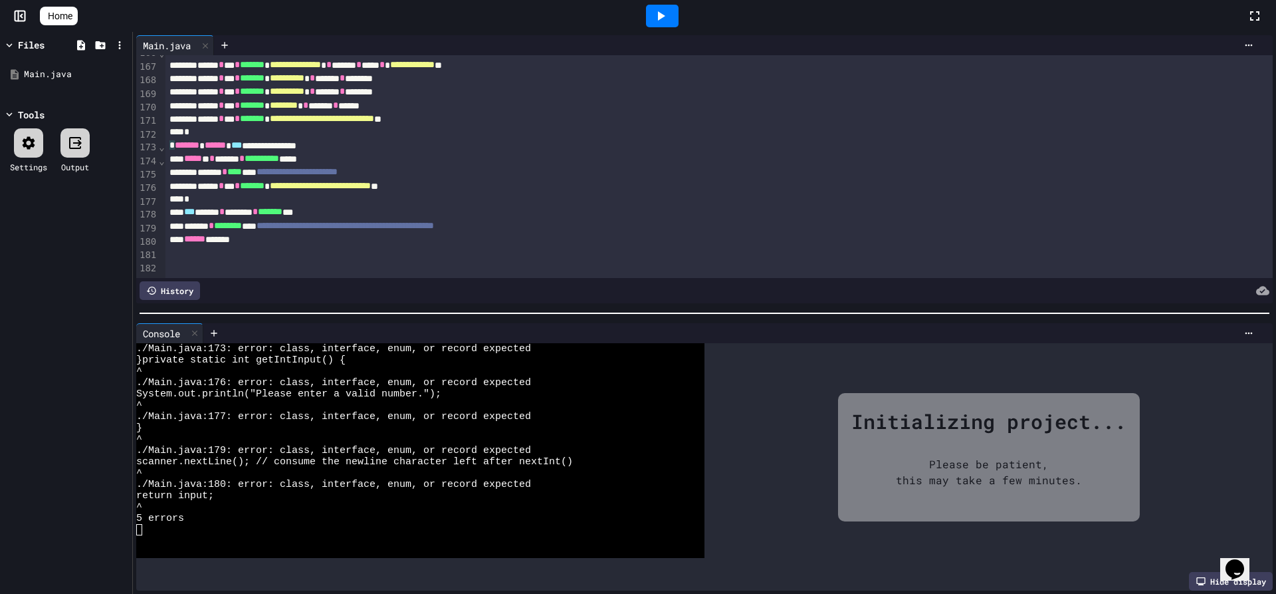
scroll to position [2233, 0]
click at [170, 140] on span "*" at bounding box center [172, 144] width 5 height 9
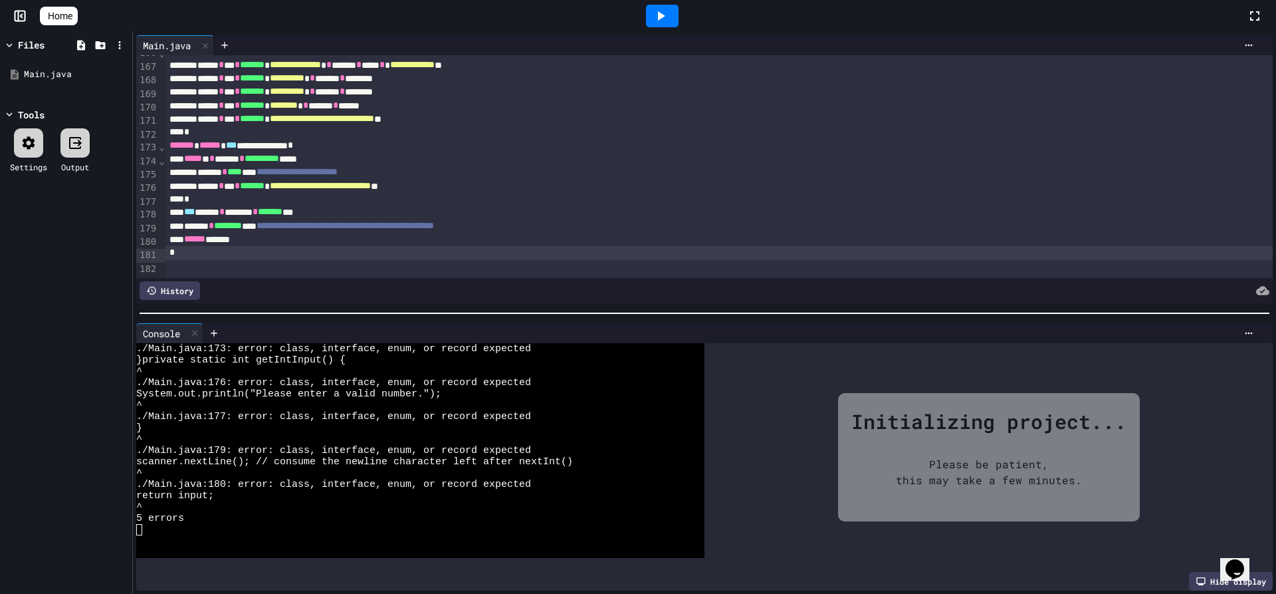
click at [669, 20] on icon at bounding box center [661, 16] width 16 height 16
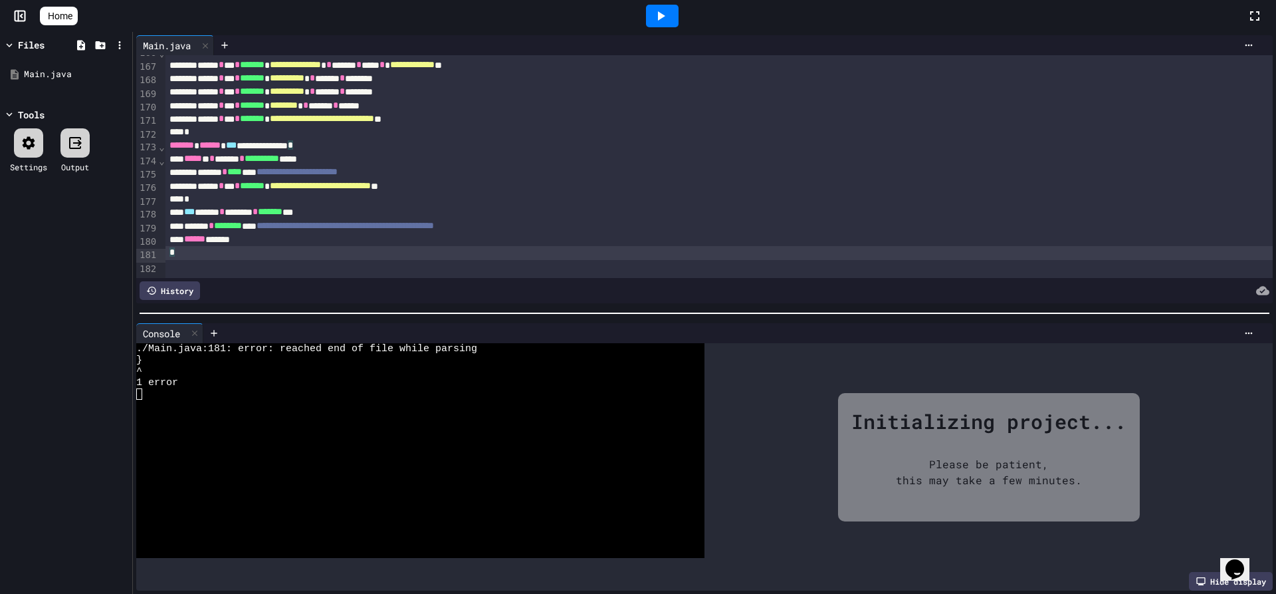
click at [180, 246] on div "*" at bounding box center [720, 252] width 1108 height 13
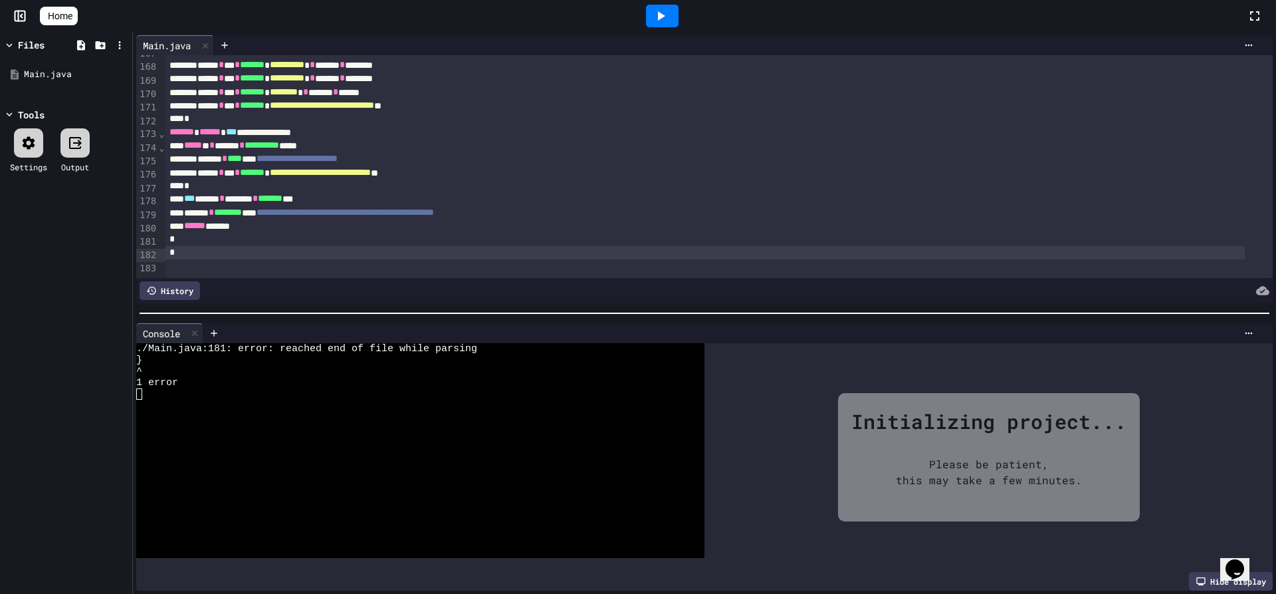
click at [666, 15] on icon at bounding box center [661, 15] width 7 height 9
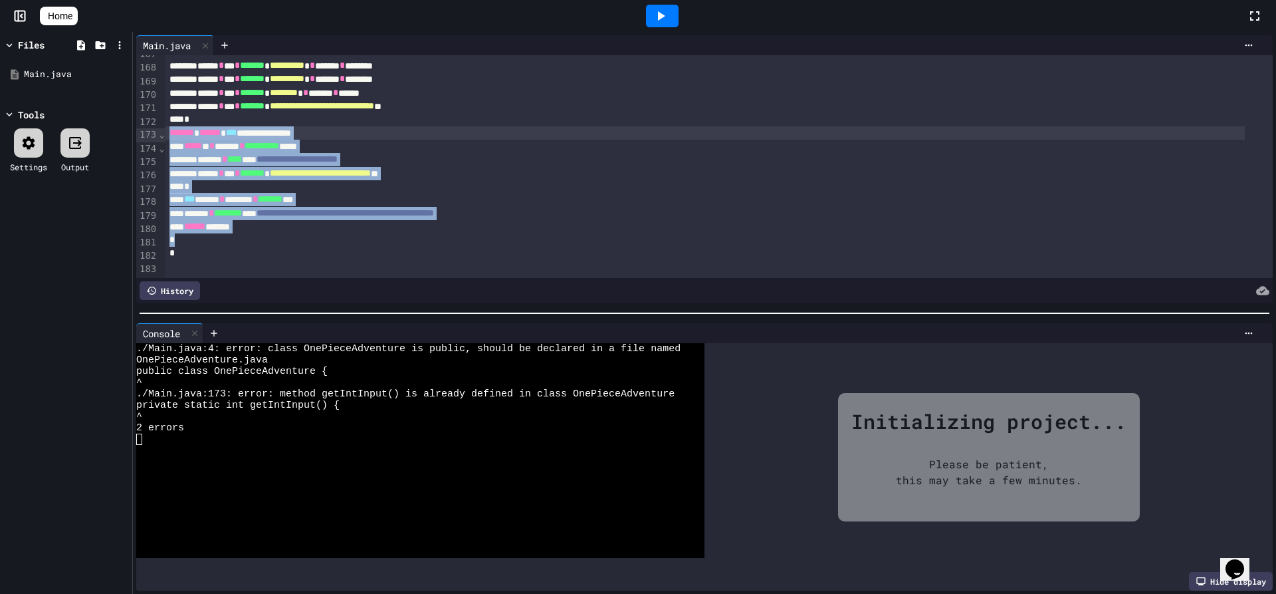
drag, startPoint x: 176, startPoint y: 243, endPoint x: 166, endPoint y: 134, distance: 109.6
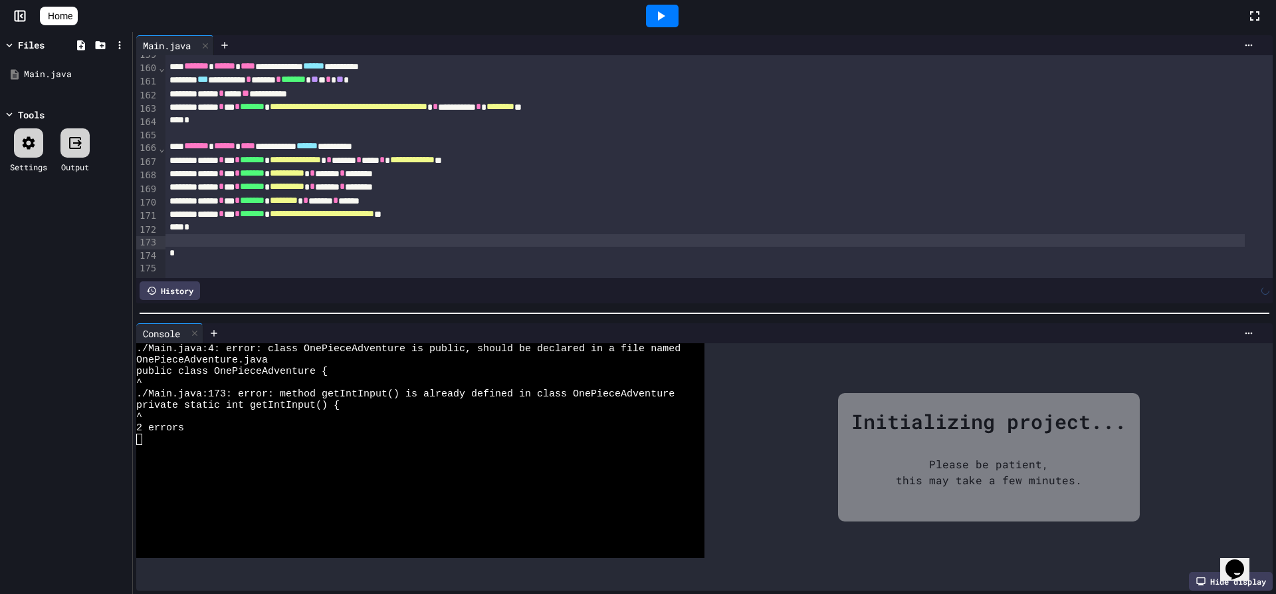
scroll to position [2138, 0]
click at [669, 13] on icon at bounding box center [661, 16] width 16 height 16
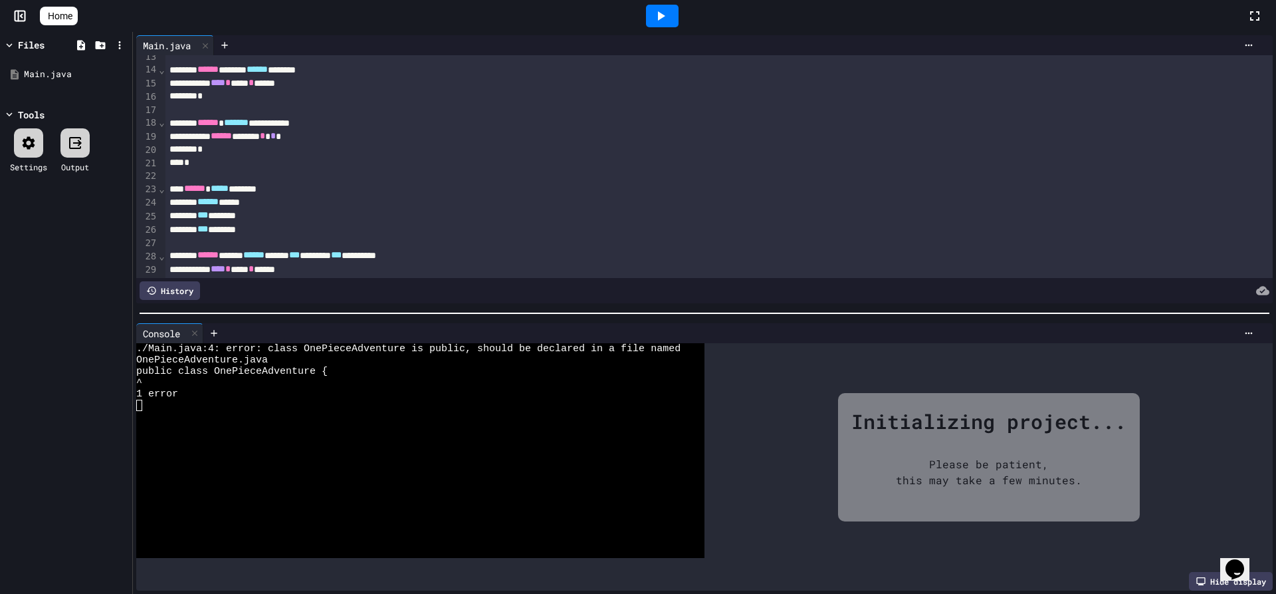
scroll to position [0, 0]
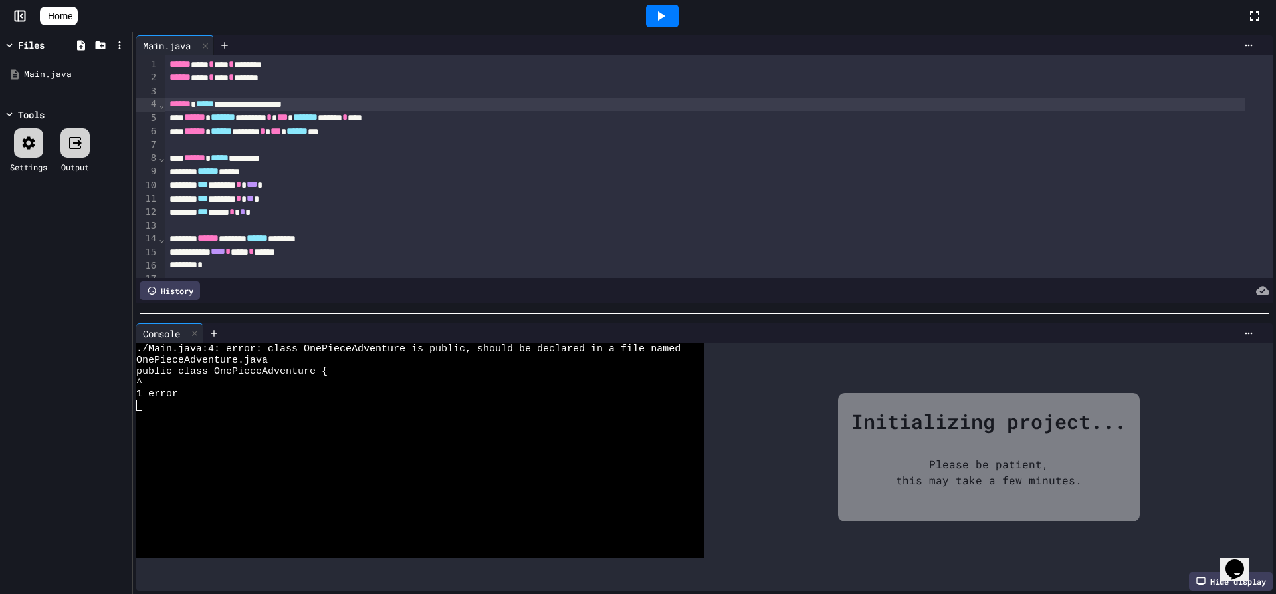
click at [209, 105] on span "*****" at bounding box center [205, 103] width 18 height 9
click at [656, 7] on div at bounding box center [662, 16] width 33 height 23
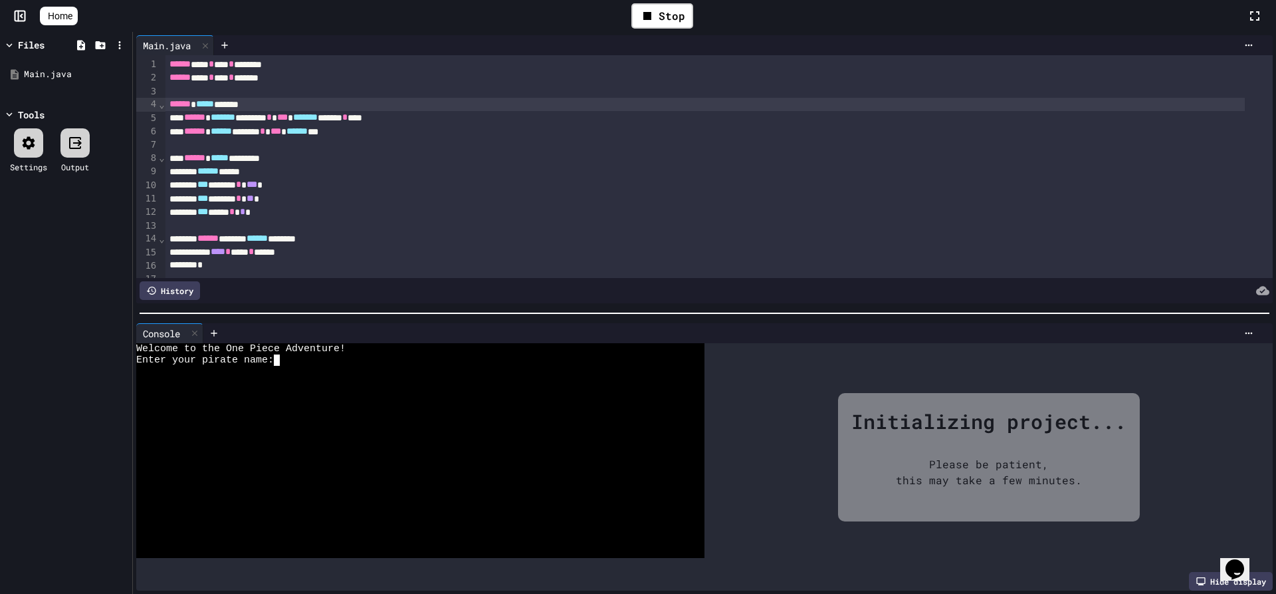
click at [284, 366] on div at bounding box center [411, 371] width 550 height 11
